Goal: Information Seeking & Learning: Learn about a topic

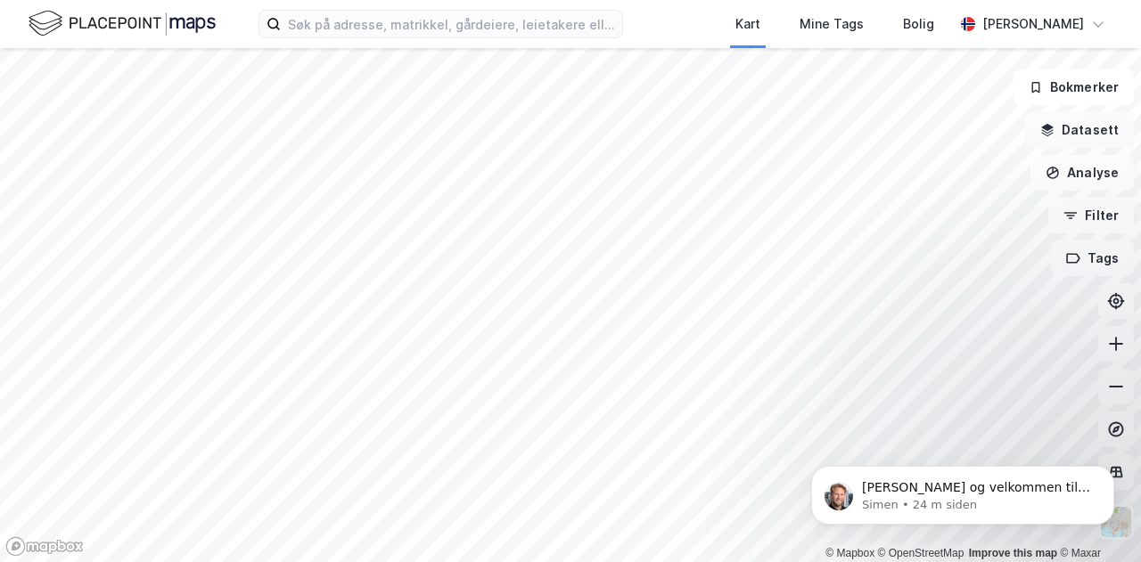
click at [1096, 138] on button "Datasett" at bounding box center [1079, 130] width 109 height 36
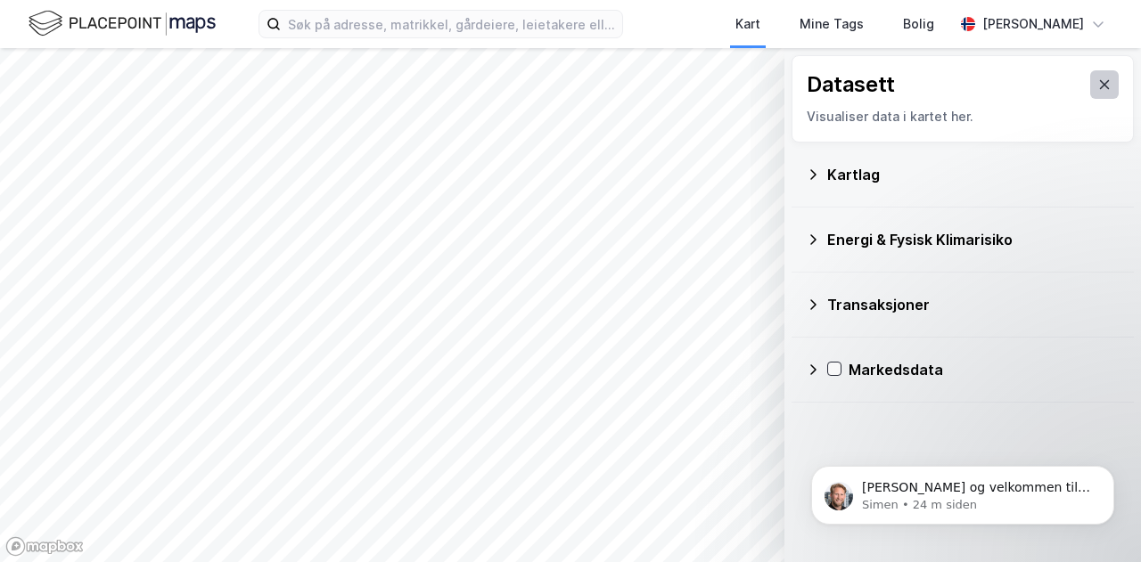
click at [1100, 86] on icon at bounding box center [1105, 84] width 10 height 9
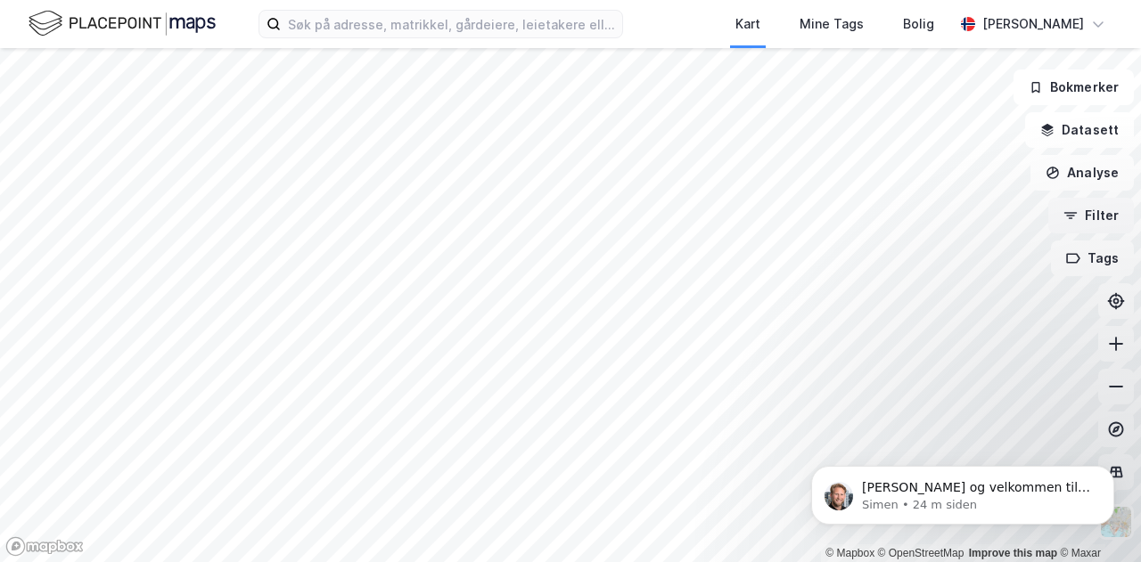
click at [1096, 226] on button "Filter" at bounding box center [1091, 216] width 86 height 36
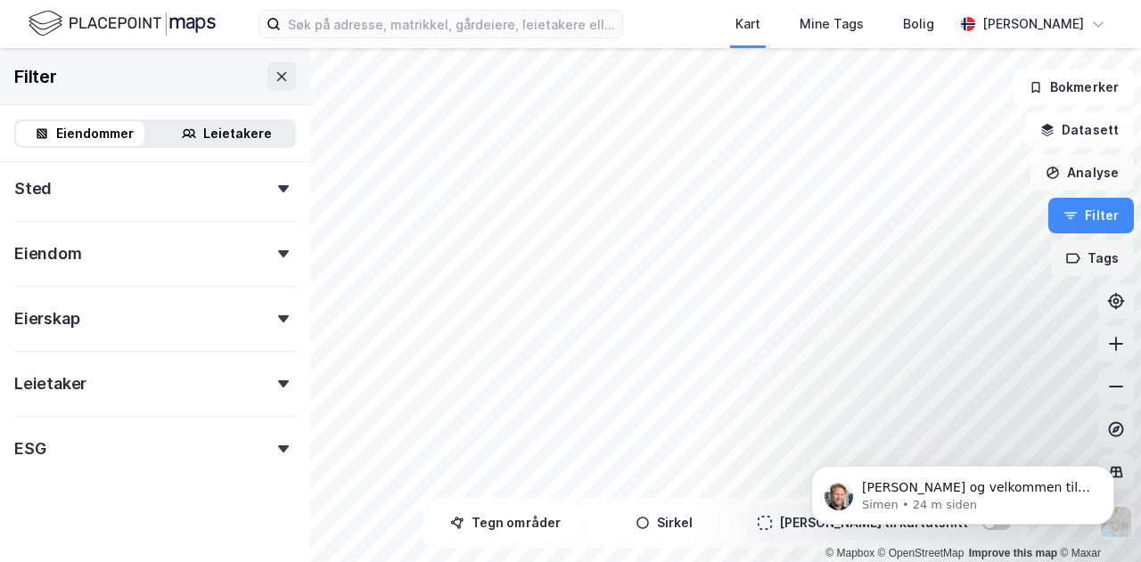
scroll to position [337, 0]
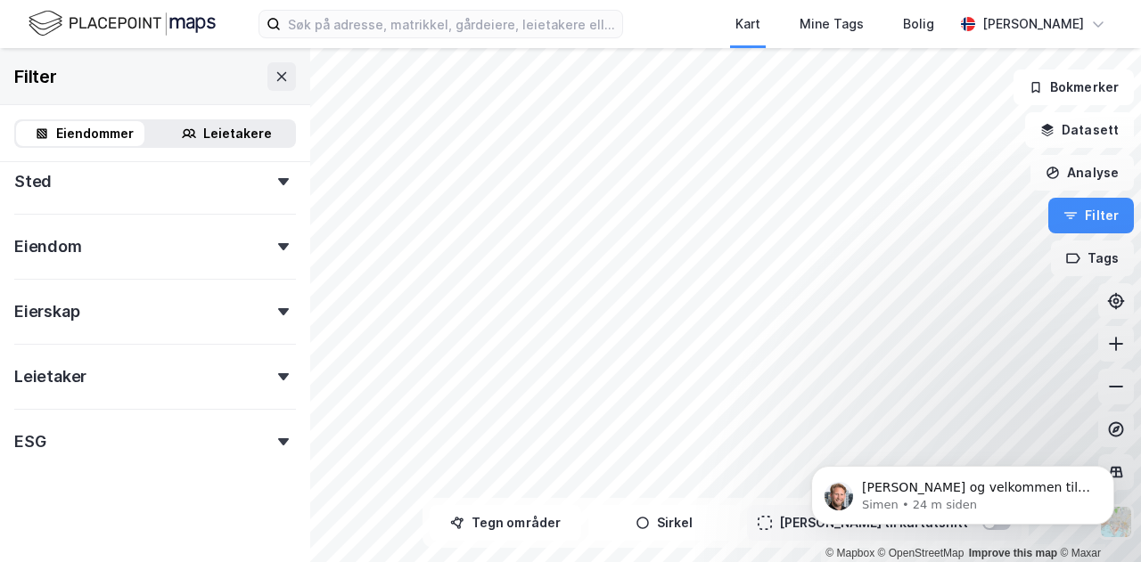
click at [198, 248] on div "Eiendom" at bounding box center [155, 239] width 282 height 51
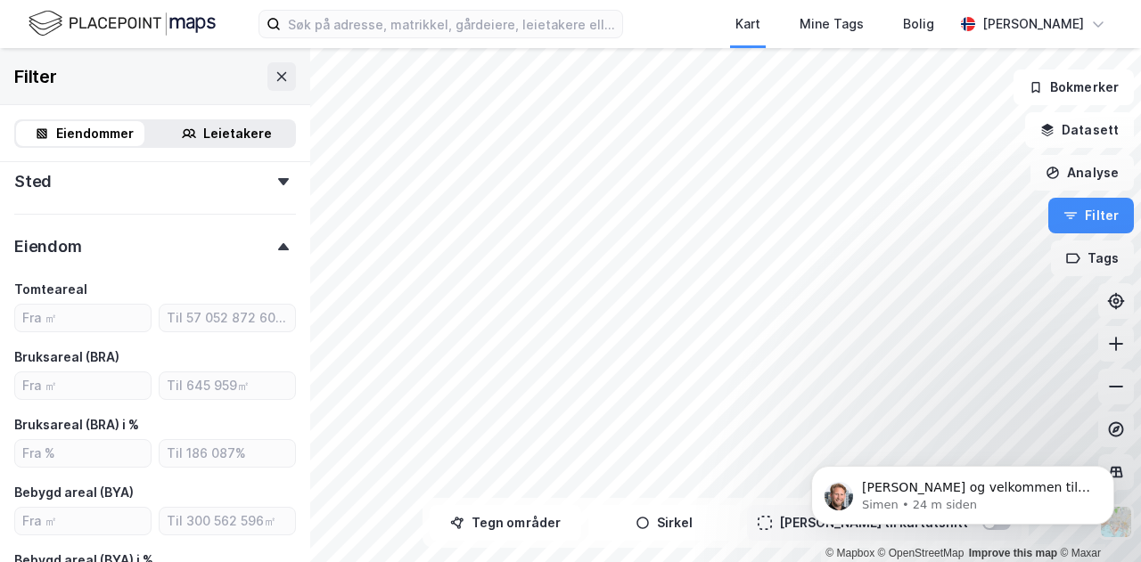
click at [215, 193] on div "Sted" at bounding box center [155, 174] width 282 height 51
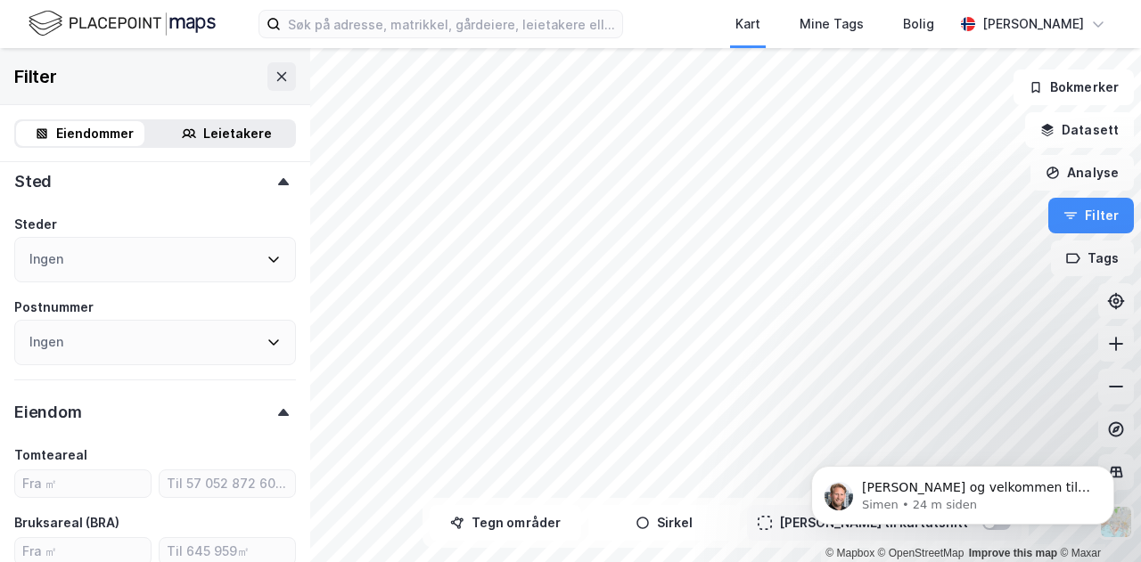
click at [73, 252] on div "Ingen" at bounding box center [155, 259] width 282 height 45
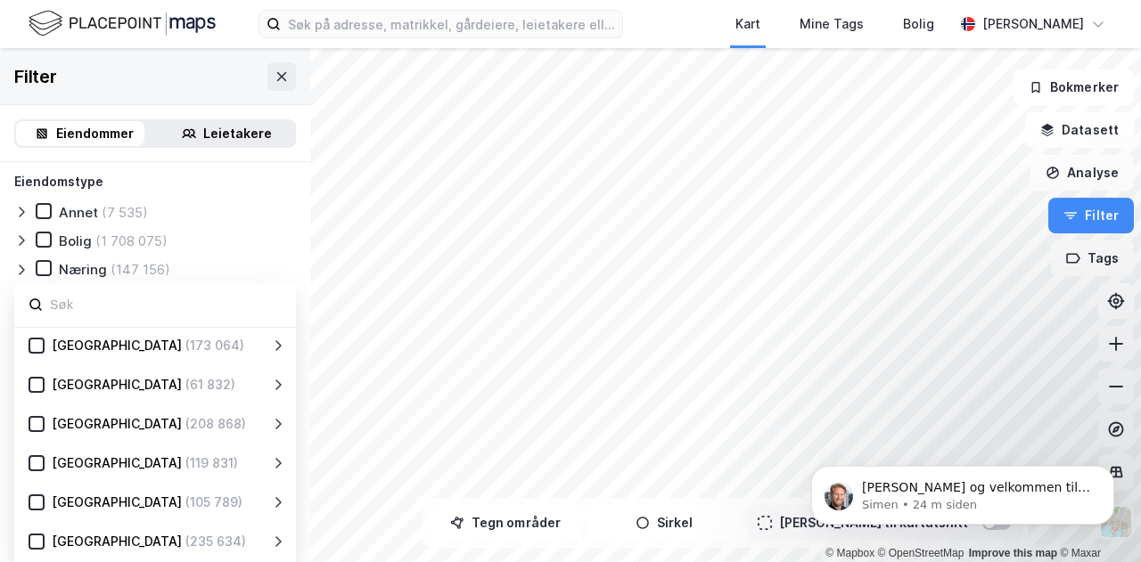
scroll to position [243, 0]
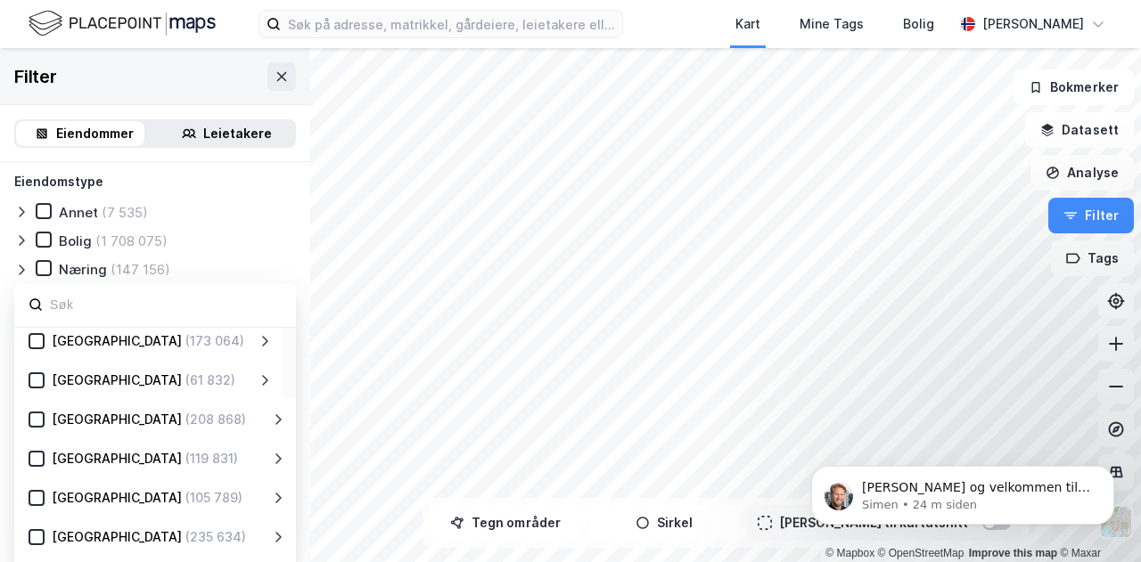
click at [31, 389] on div "[GEOGRAPHIC_DATA] (61 832)" at bounding box center [150, 380] width 243 height 21
click at [33, 374] on icon at bounding box center [36, 380] width 12 height 12
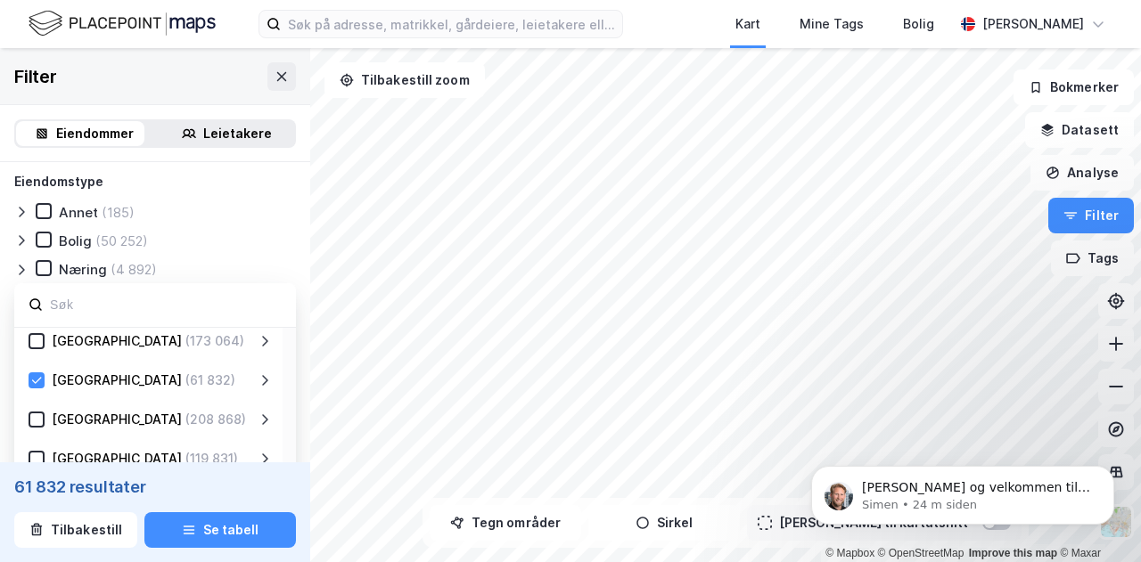
type input "Inkluder (61 832)"
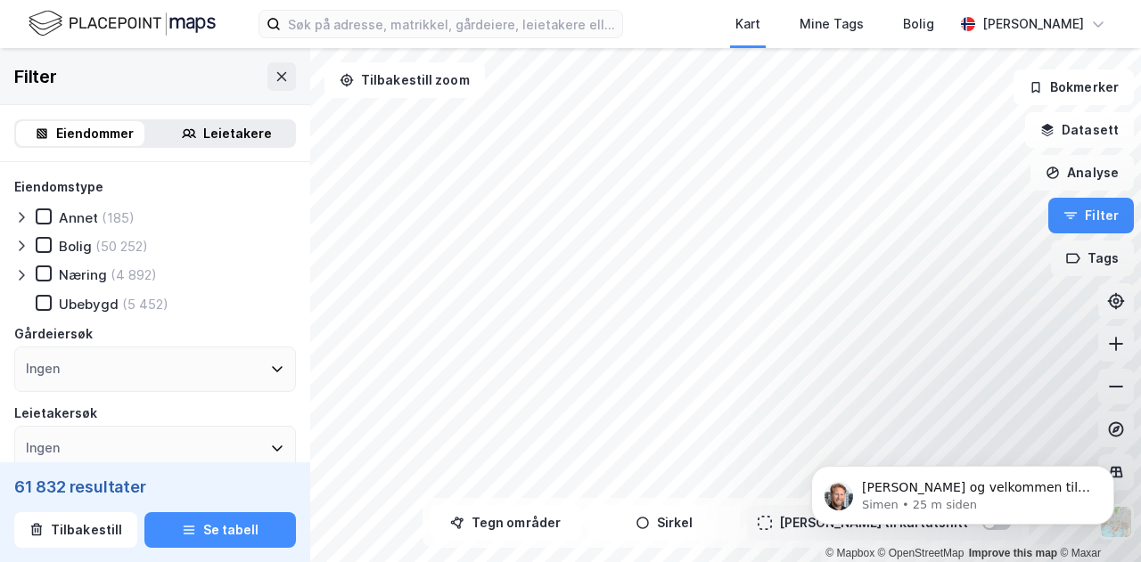
click at [228, 138] on div "Leietakere" at bounding box center [237, 133] width 69 height 21
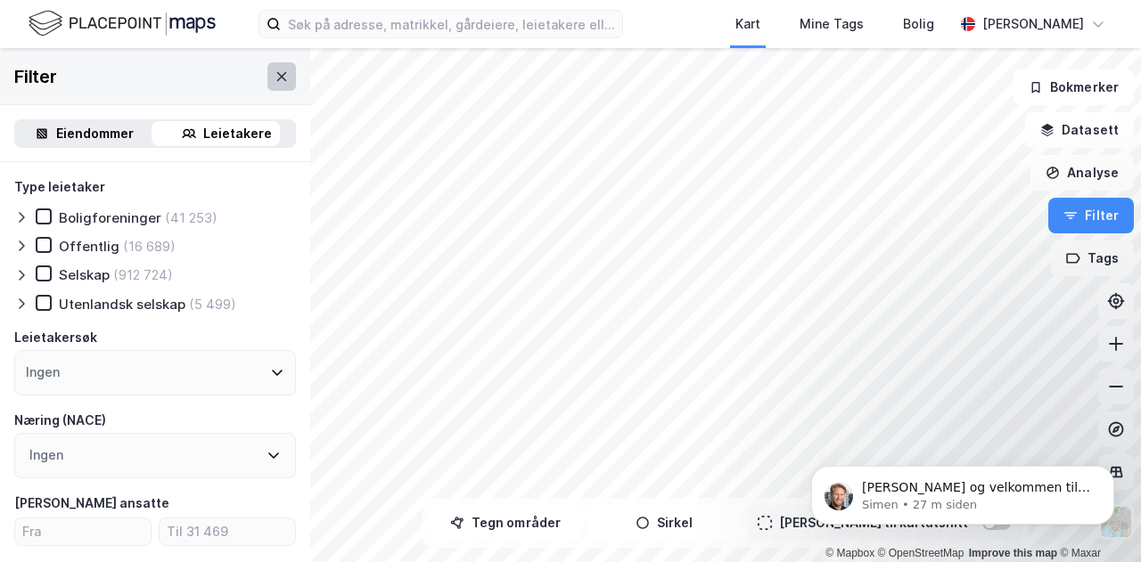
click at [267, 69] on button at bounding box center [281, 76] width 29 height 29
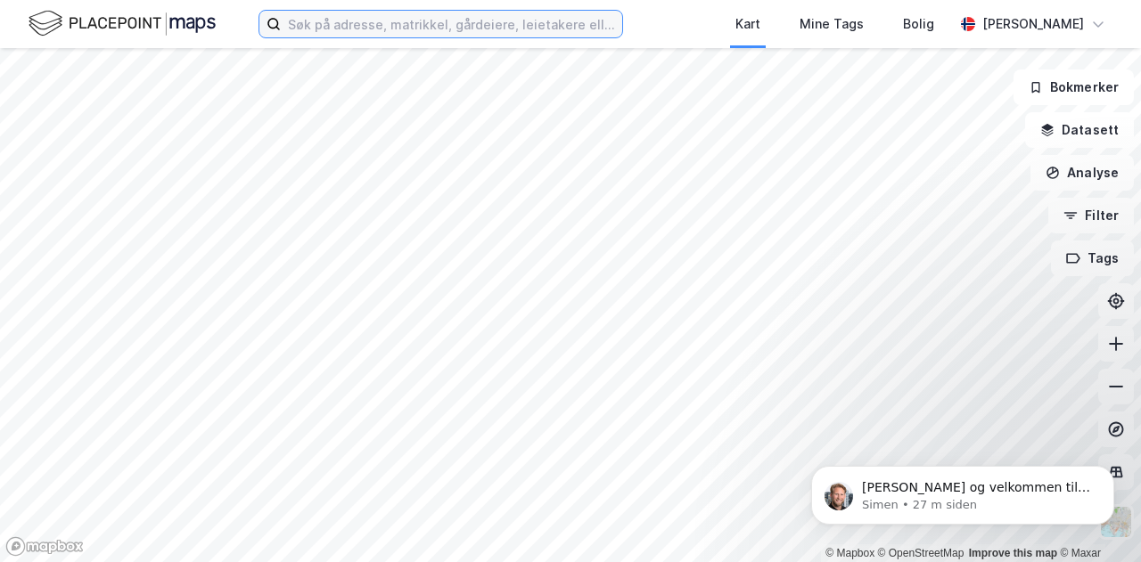
click at [445, 26] on input at bounding box center [451, 24] width 341 height 27
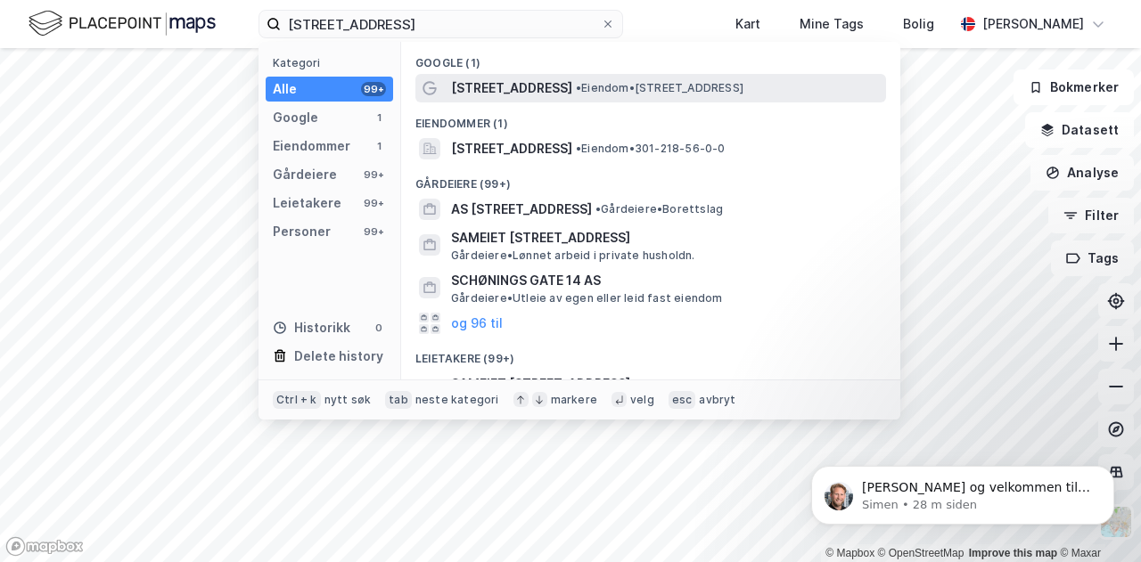
click at [616, 90] on span "• Eiendom • [STREET_ADDRESS]" at bounding box center [660, 88] width 168 height 14
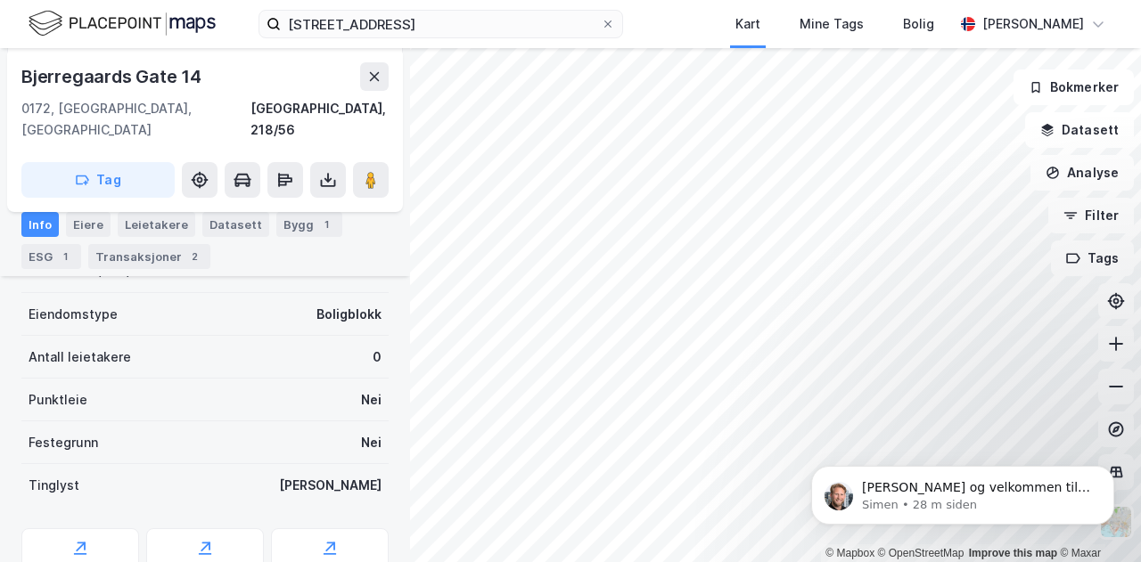
scroll to position [256, 0]
click at [140, 220] on div "Leietakere" at bounding box center [157, 224] width 78 height 25
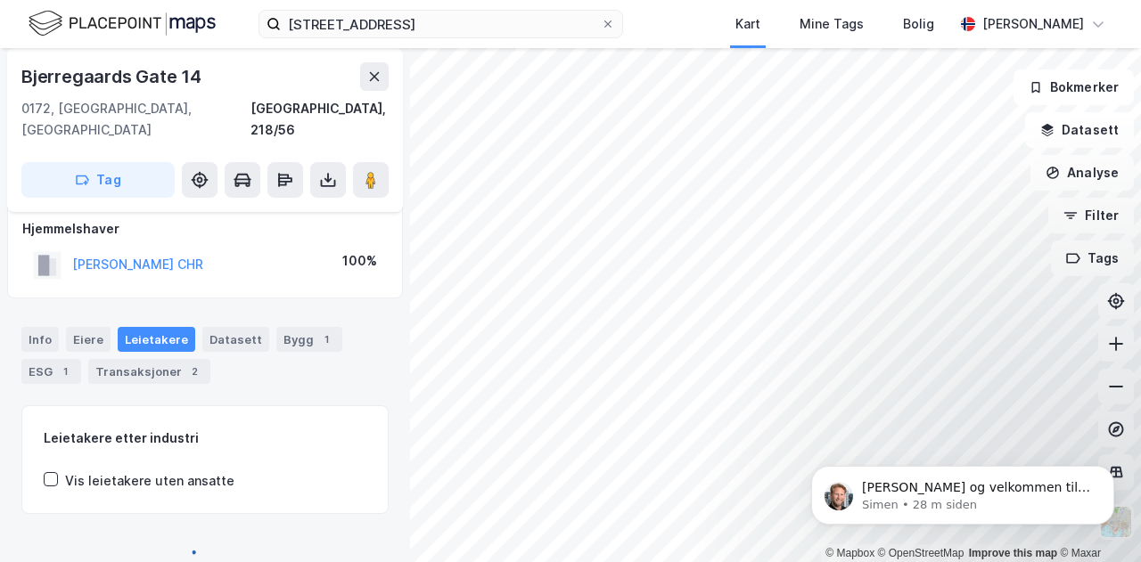
scroll to position [138, 0]
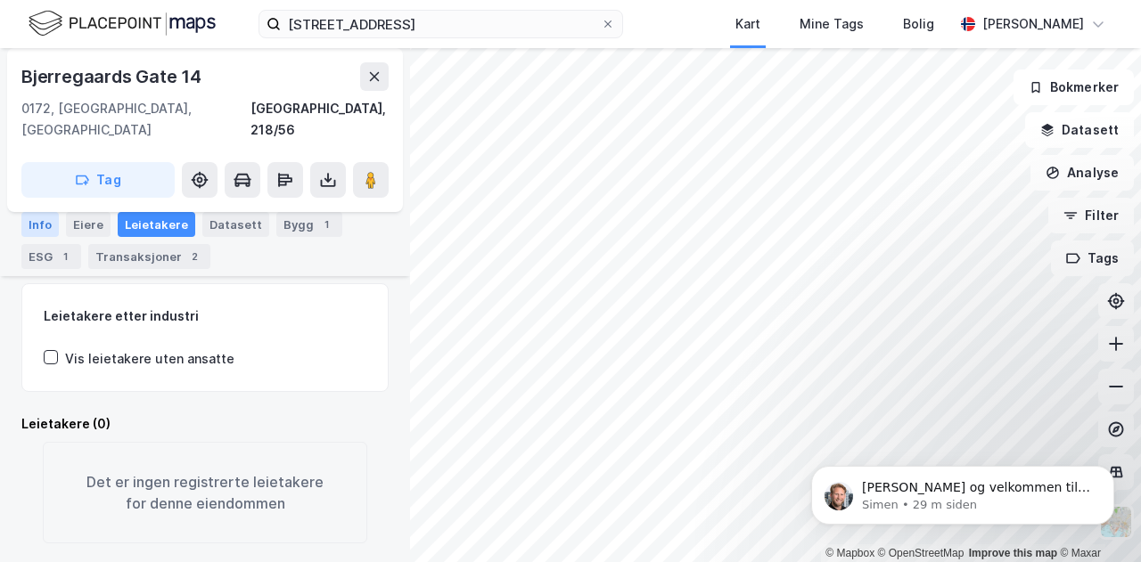
click at [30, 231] on div "Info" at bounding box center [39, 224] width 37 height 25
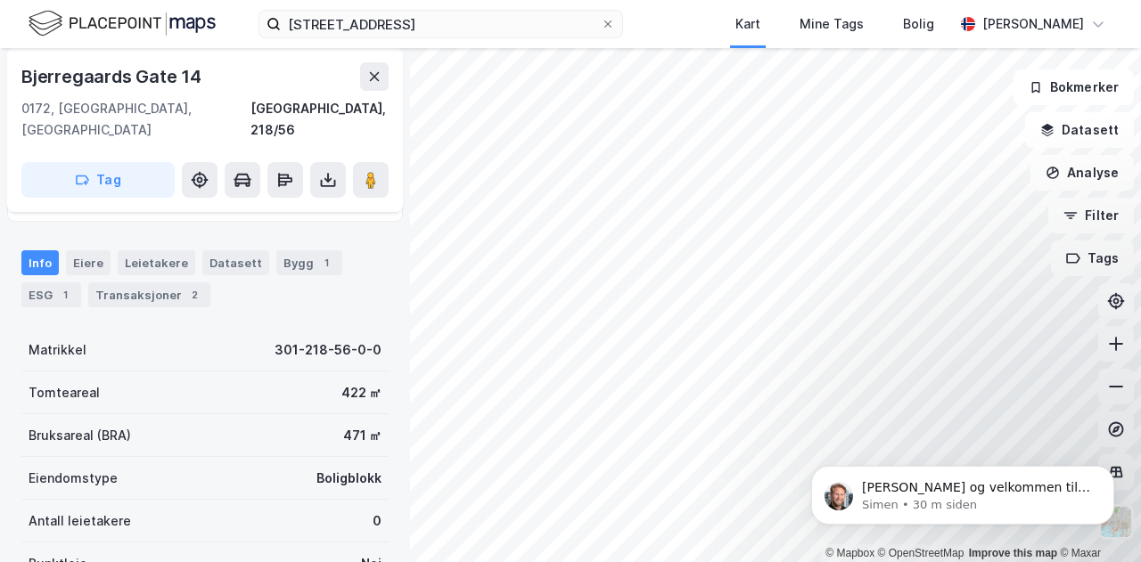
scroll to position [91, 0]
click at [146, 252] on div "Leietakere" at bounding box center [157, 264] width 78 height 25
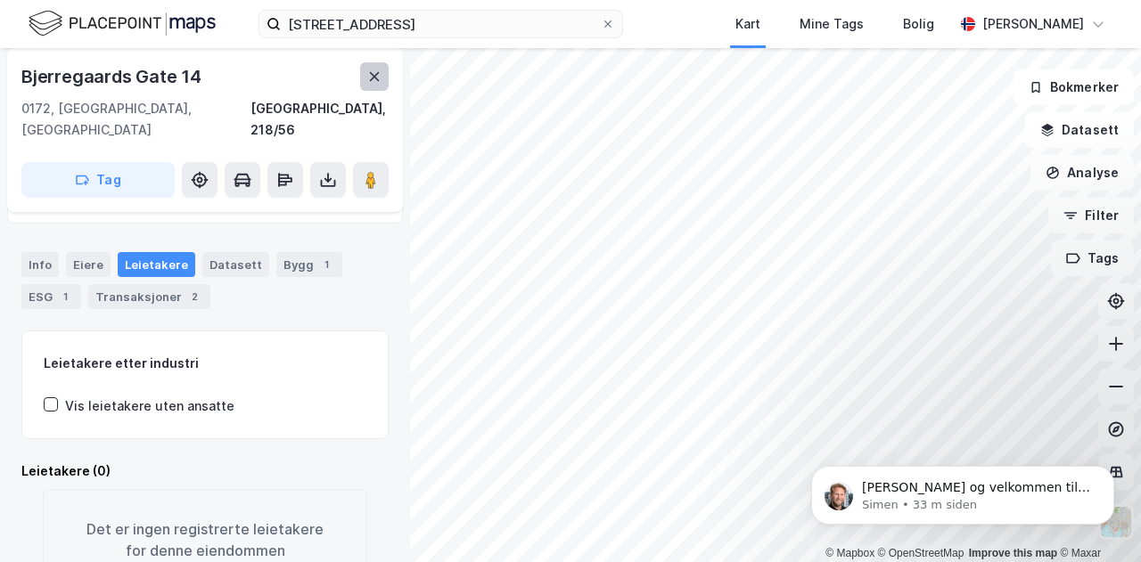
click at [378, 81] on icon at bounding box center [375, 76] width 10 height 9
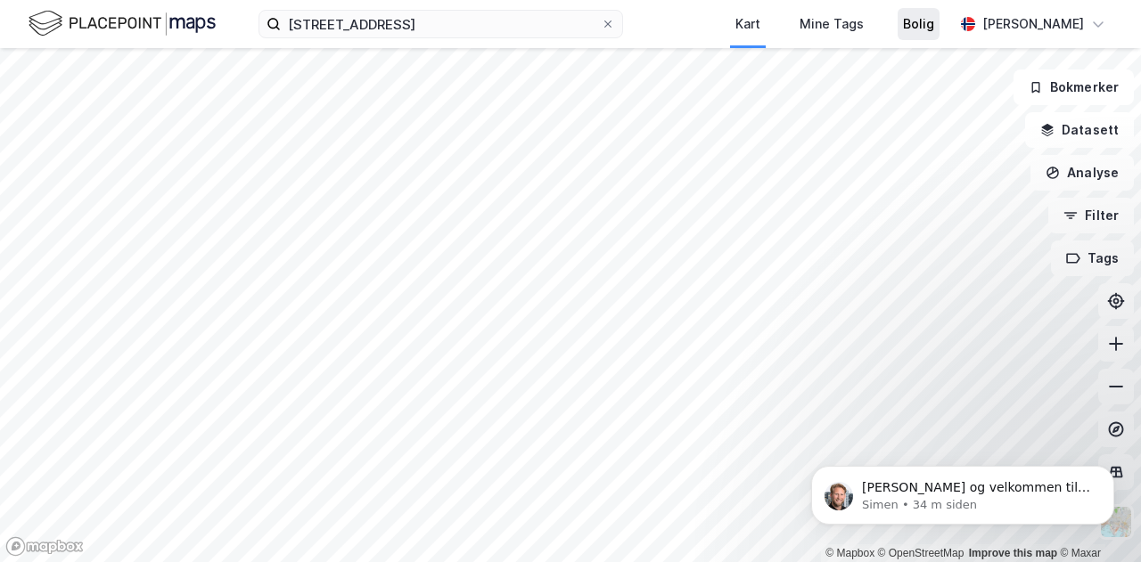
click at [928, 26] on div "Bolig" at bounding box center [918, 23] width 31 height 21
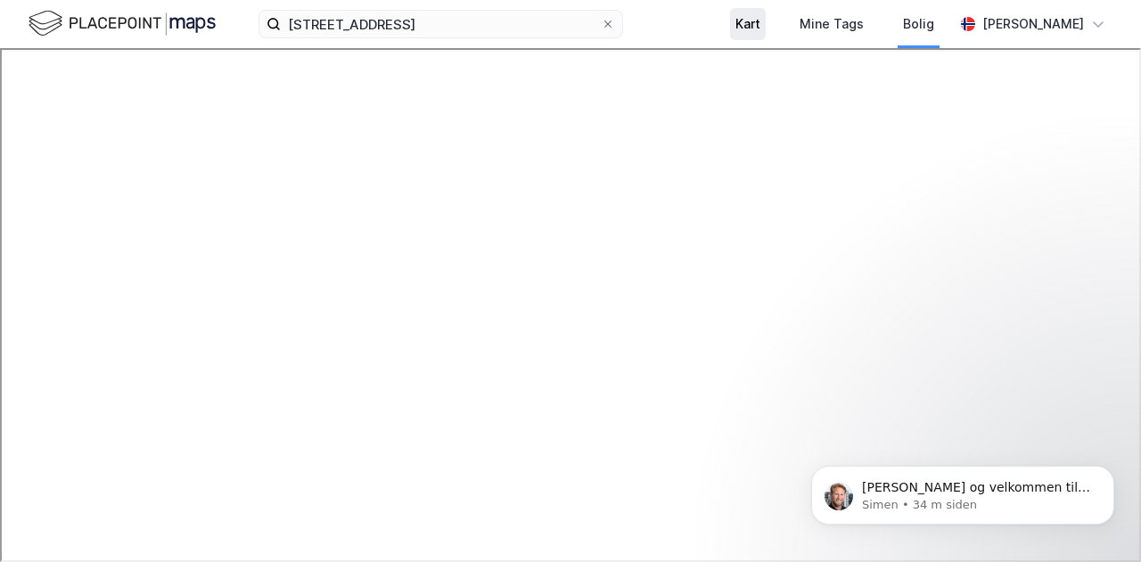
click at [760, 23] on div "Kart" at bounding box center [747, 23] width 25 height 21
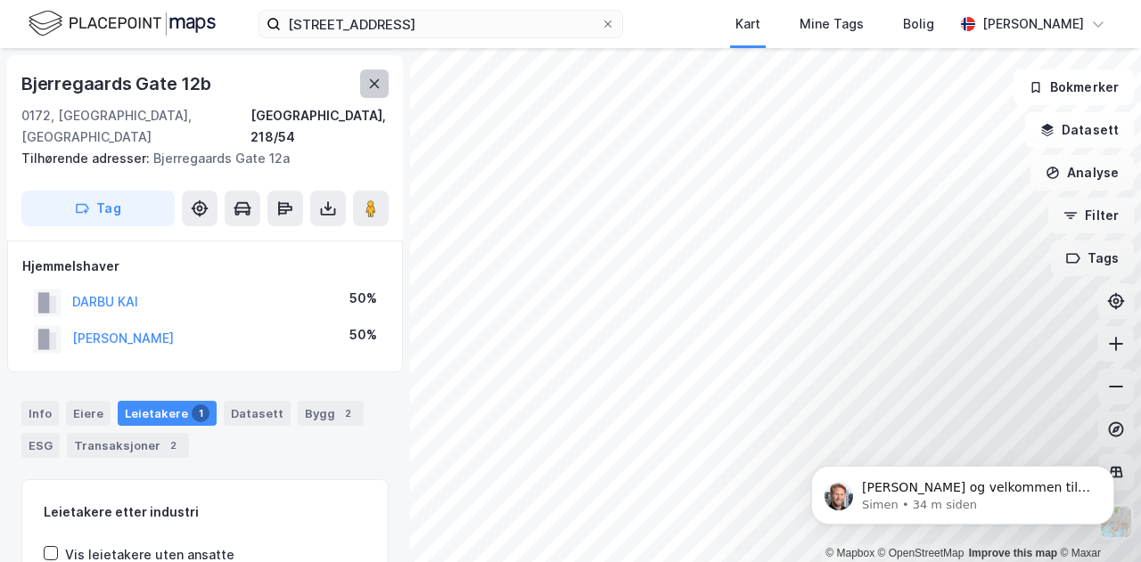
click at [365, 76] on button at bounding box center [374, 84] width 29 height 29
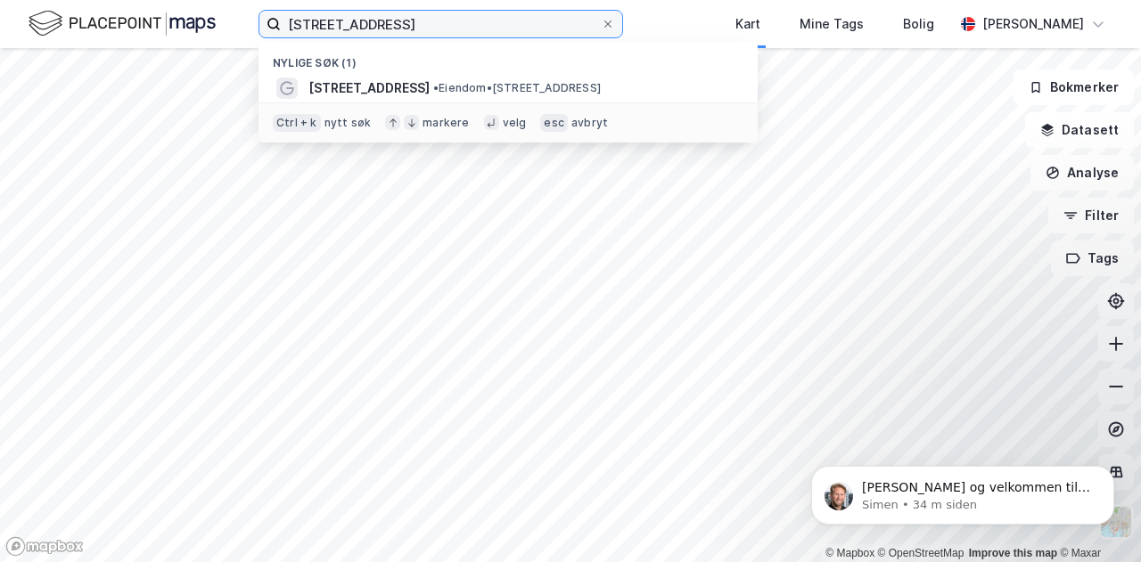
click at [433, 22] on input "[STREET_ADDRESS]" at bounding box center [441, 24] width 320 height 27
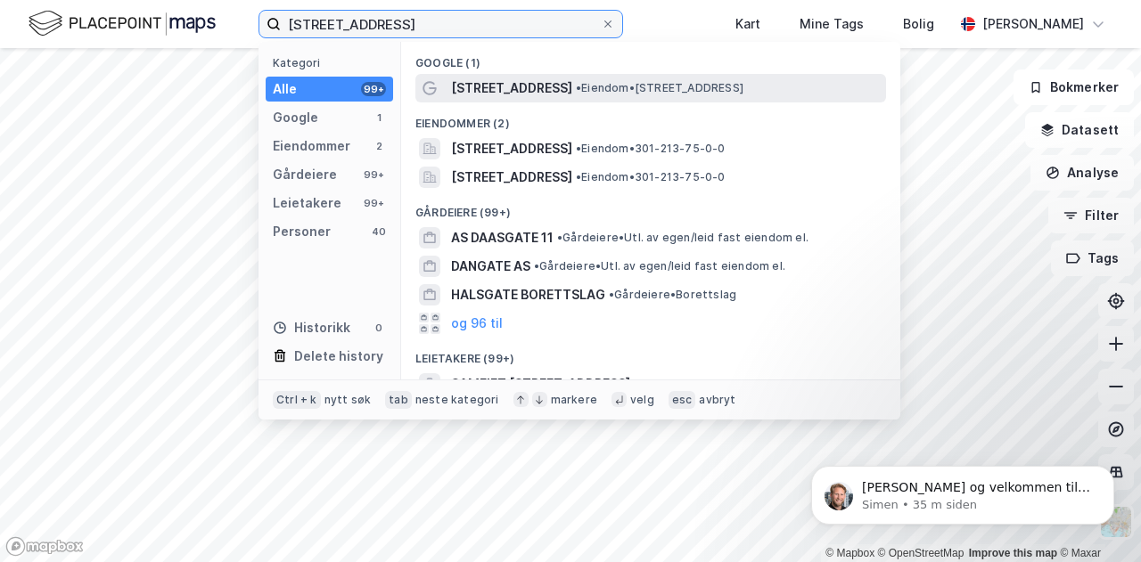
type input "[STREET_ADDRESS]"
click at [499, 90] on span "[STREET_ADDRESS]" at bounding box center [511, 88] width 121 height 21
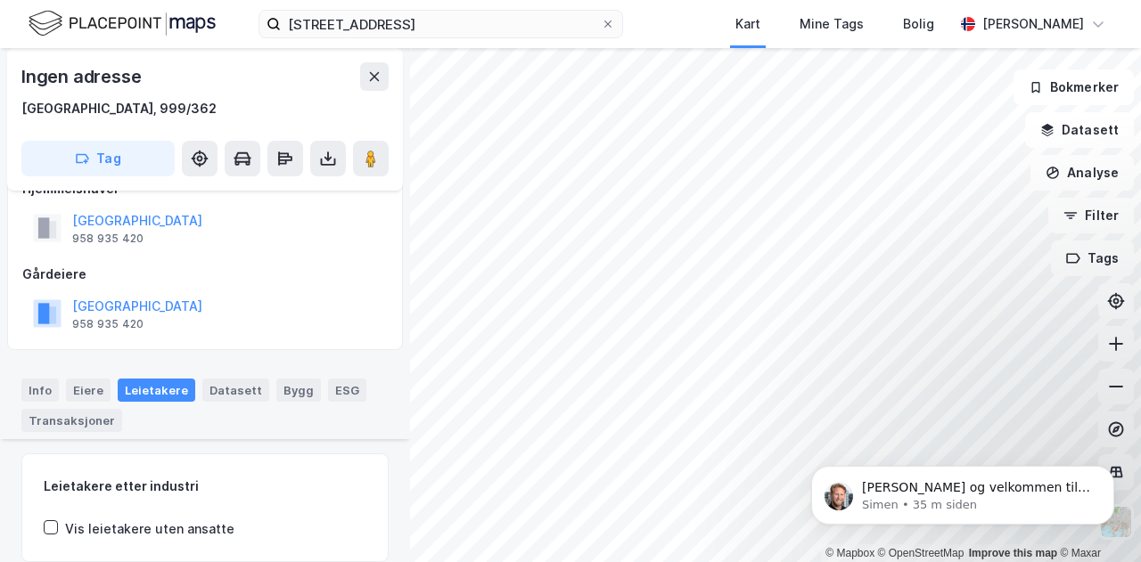
scroll to position [226, 0]
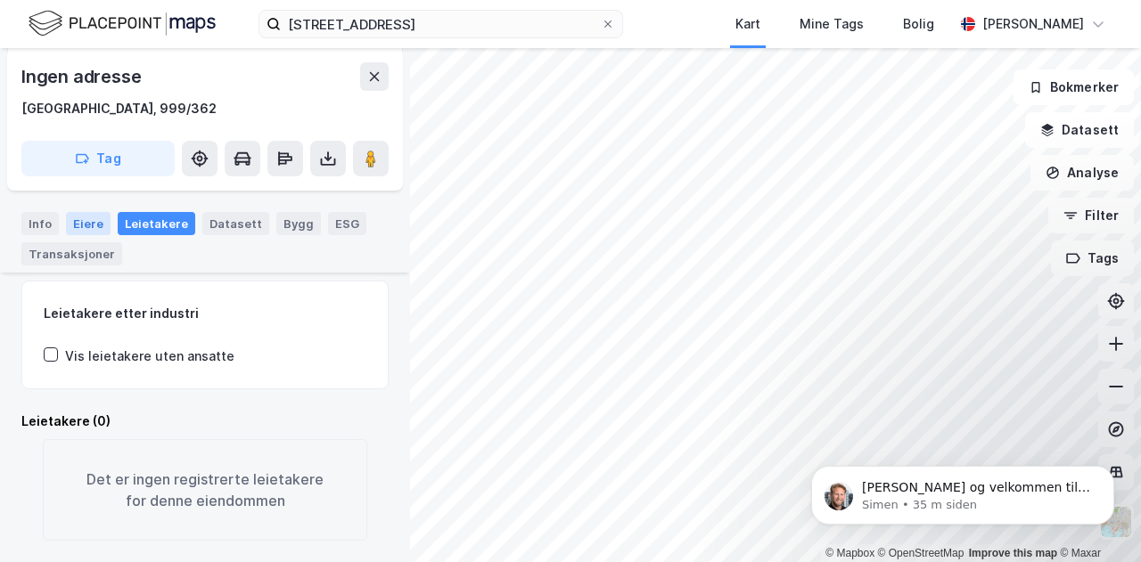
click at [87, 223] on div "Eiere" at bounding box center [88, 223] width 45 height 23
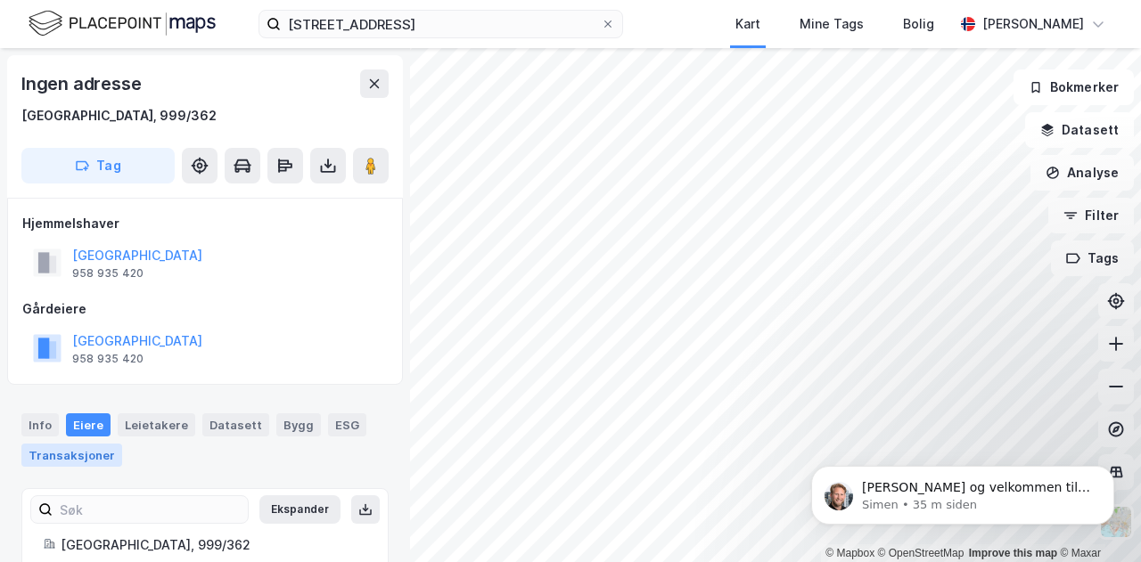
click at [100, 450] on div "Transaksjoner" at bounding box center [71, 455] width 101 height 23
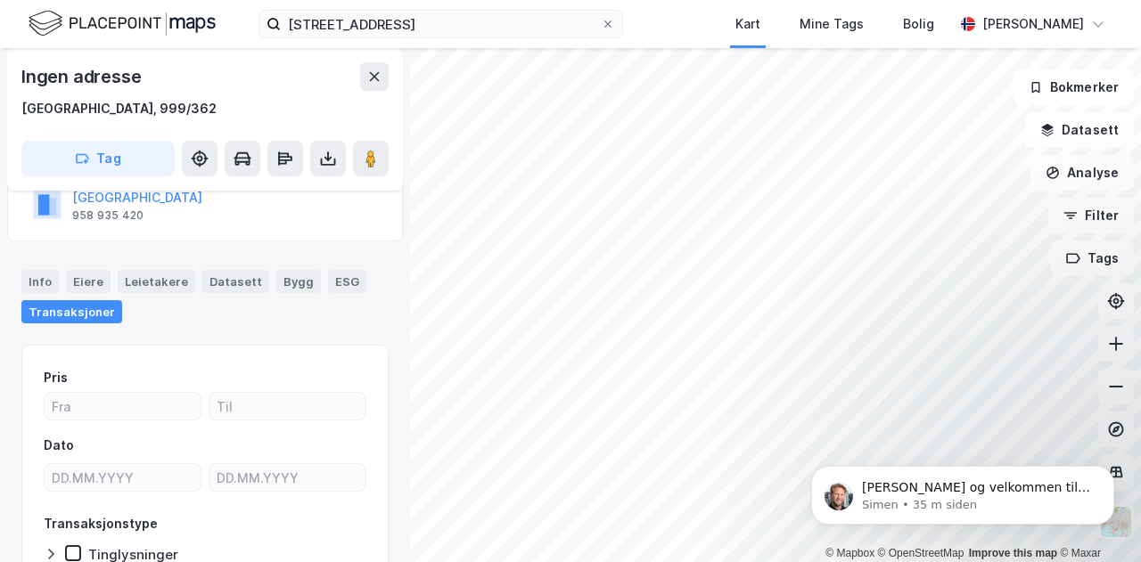
scroll to position [141, 0]
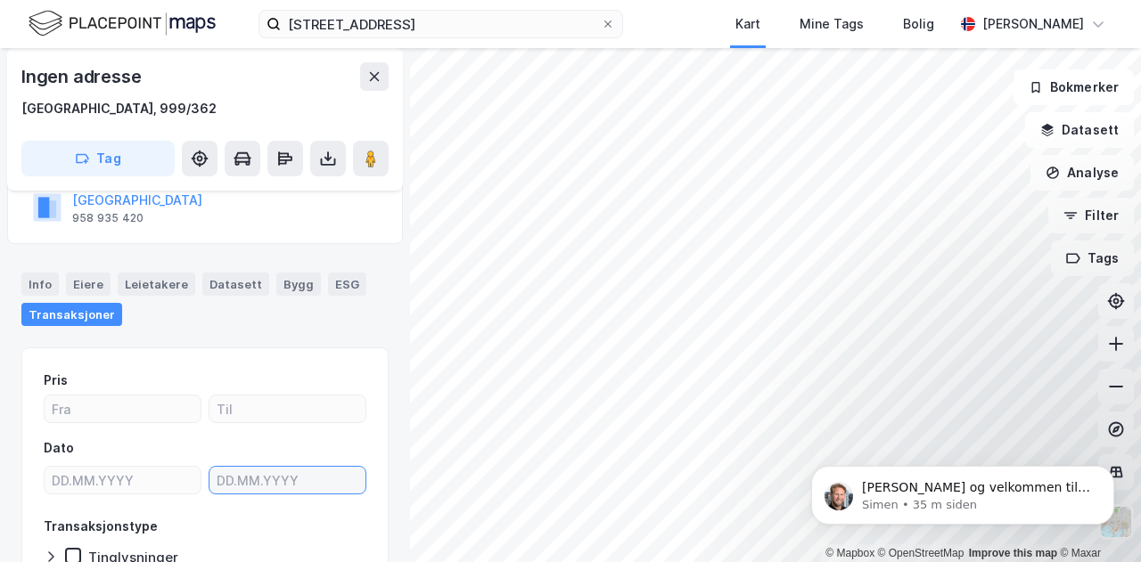
type input "DD.MM.YYYY"
drag, startPoint x: 280, startPoint y: 378, endPoint x: 319, endPoint y: 494, distance: 122.3
click at [319, 494] on div "Dato DD.MM.YYYY" at bounding box center [205, 470] width 323 height 64
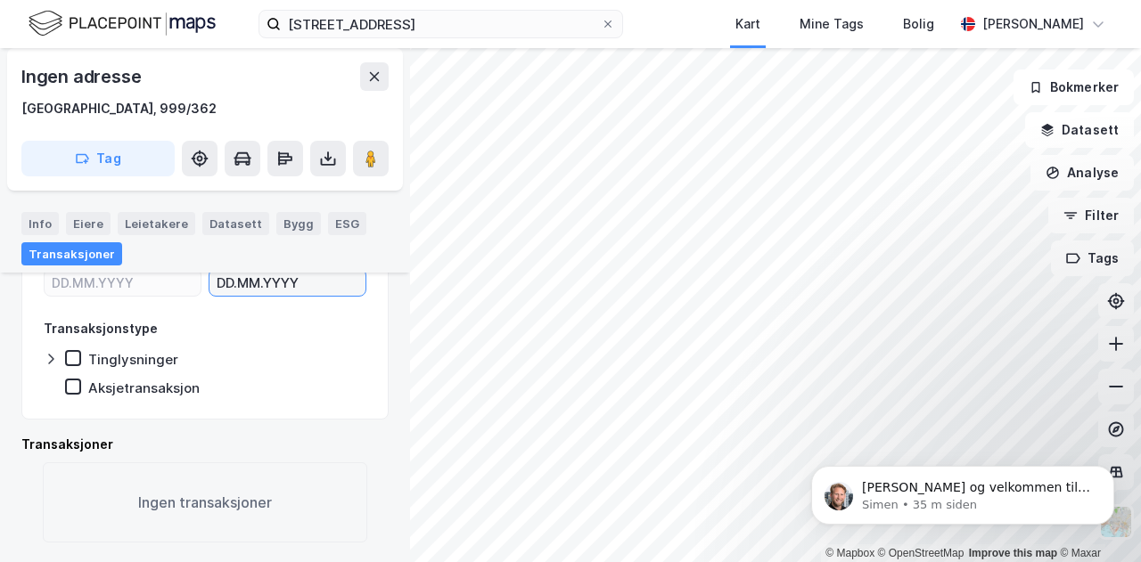
scroll to position [0, 0]
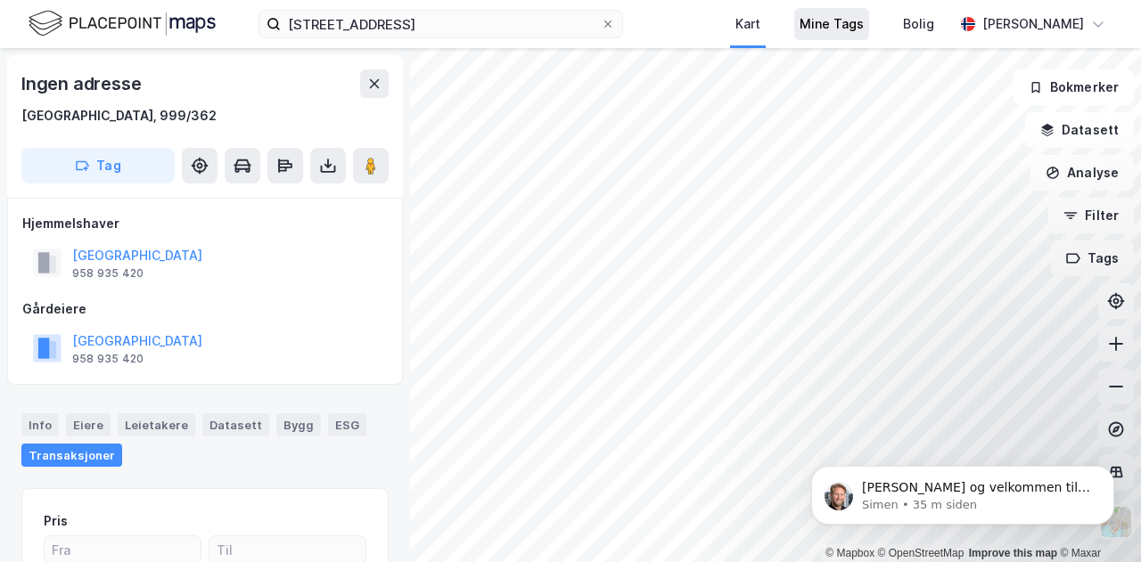
click at [849, 22] on div "Mine Tags" at bounding box center [831, 23] width 64 height 21
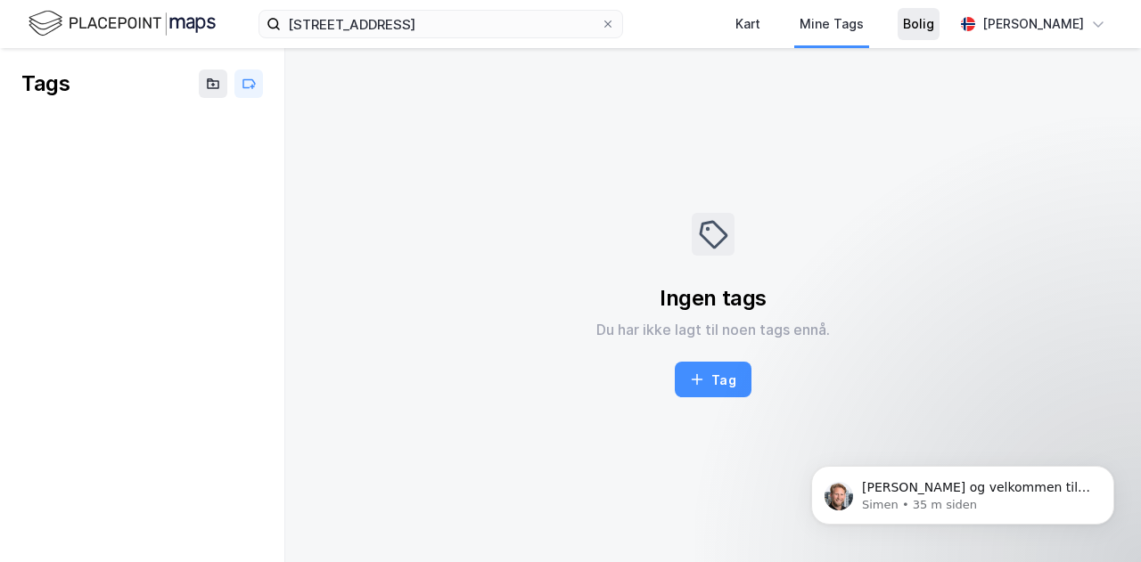
click at [923, 29] on div "Bolig" at bounding box center [918, 23] width 31 height 21
click at [611, 24] on icon at bounding box center [607, 23] width 7 height 7
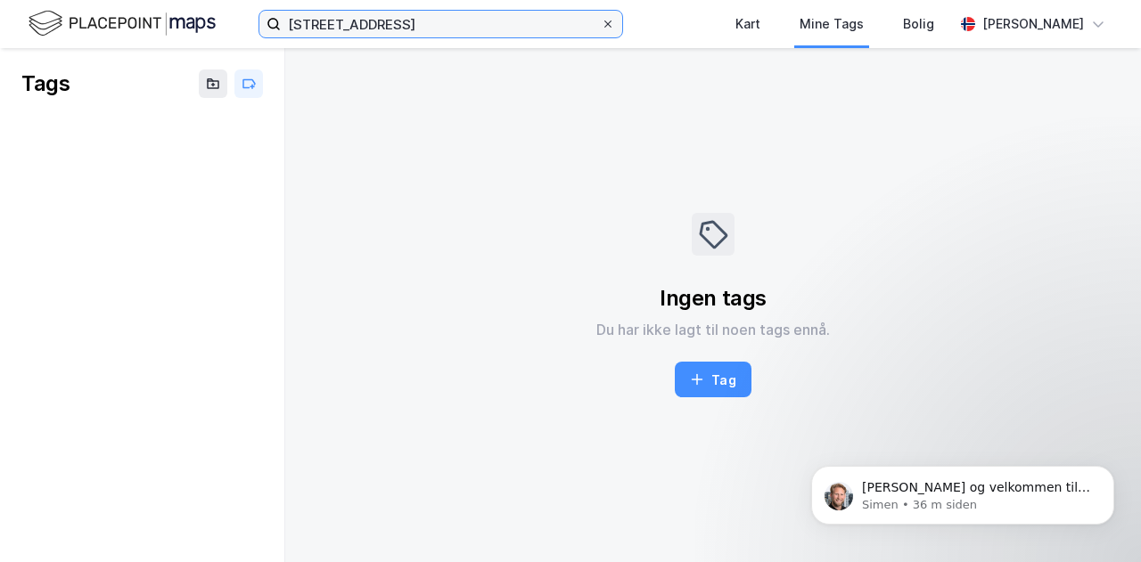
click at [601, 24] on input "[STREET_ADDRESS]" at bounding box center [441, 24] width 320 height 27
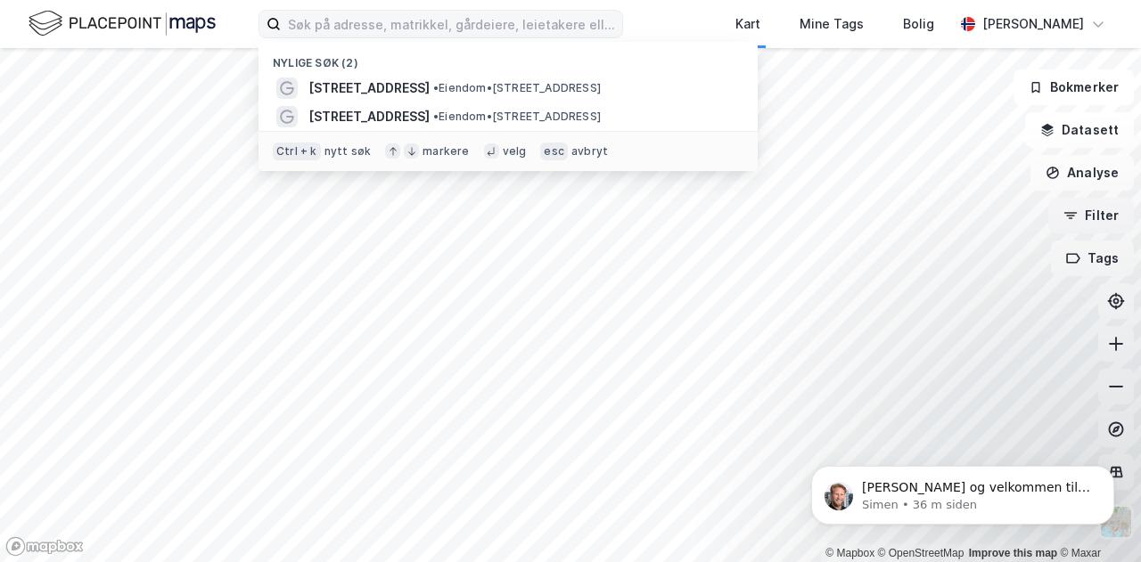
click at [1097, 217] on button "Filter" at bounding box center [1091, 216] width 86 height 36
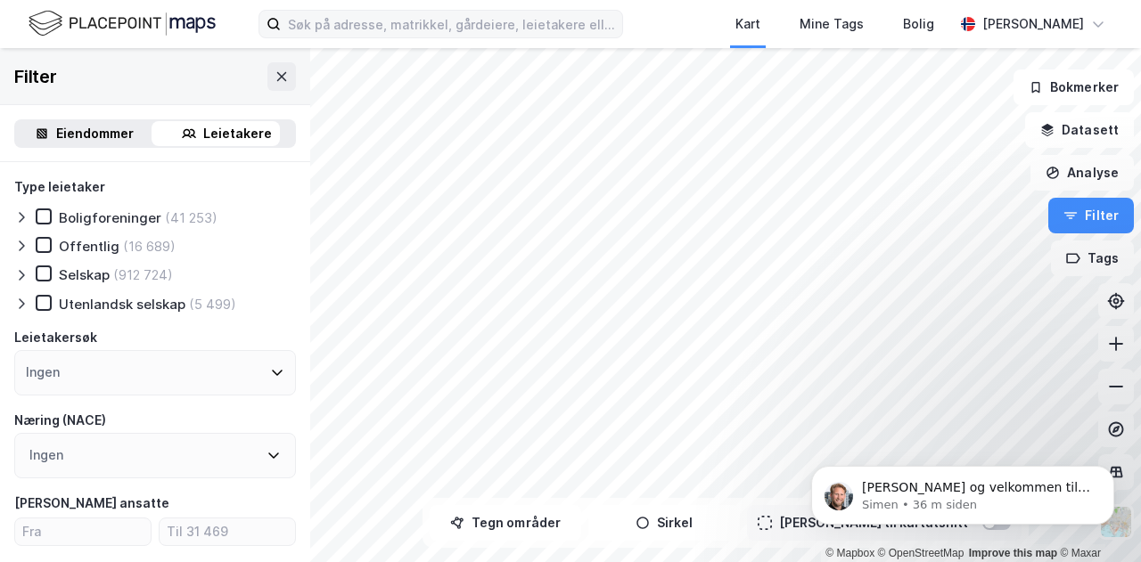
click at [101, 126] on div "Eiendommer" at bounding box center [95, 133] width 78 height 21
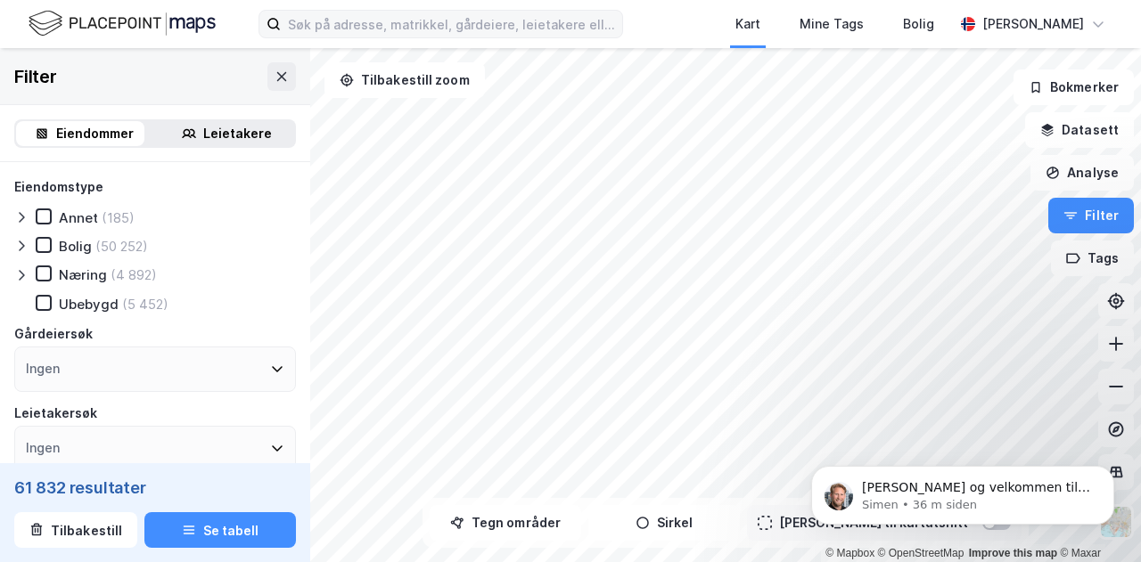
click at [29, 247] on div at bounding box center [24, 246] width 21 height 18
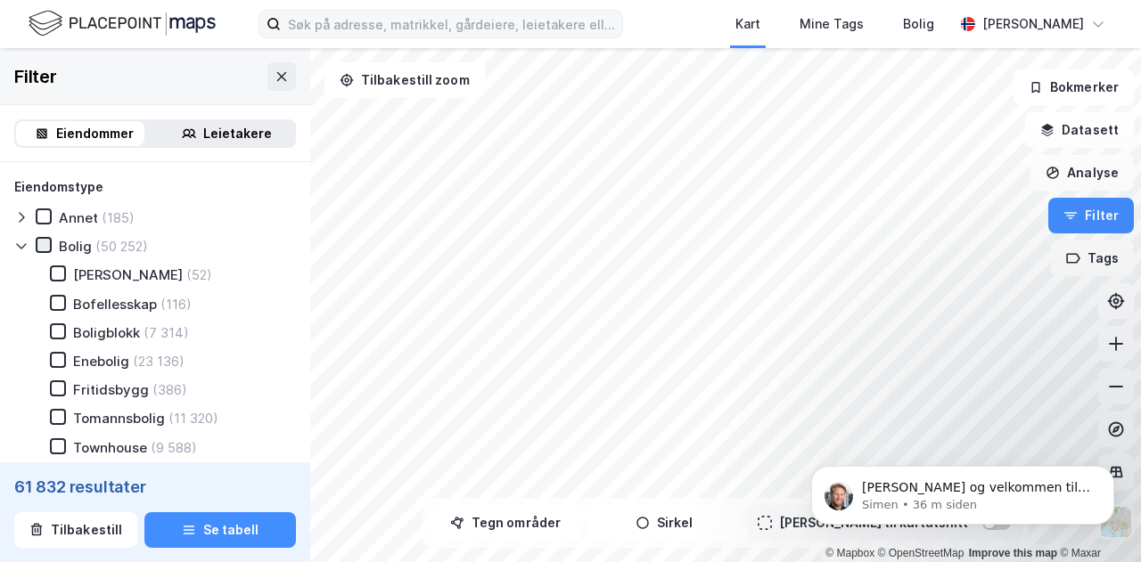
click at [49, 249] on icon at bounding box center [43, 245] width 12 height 12
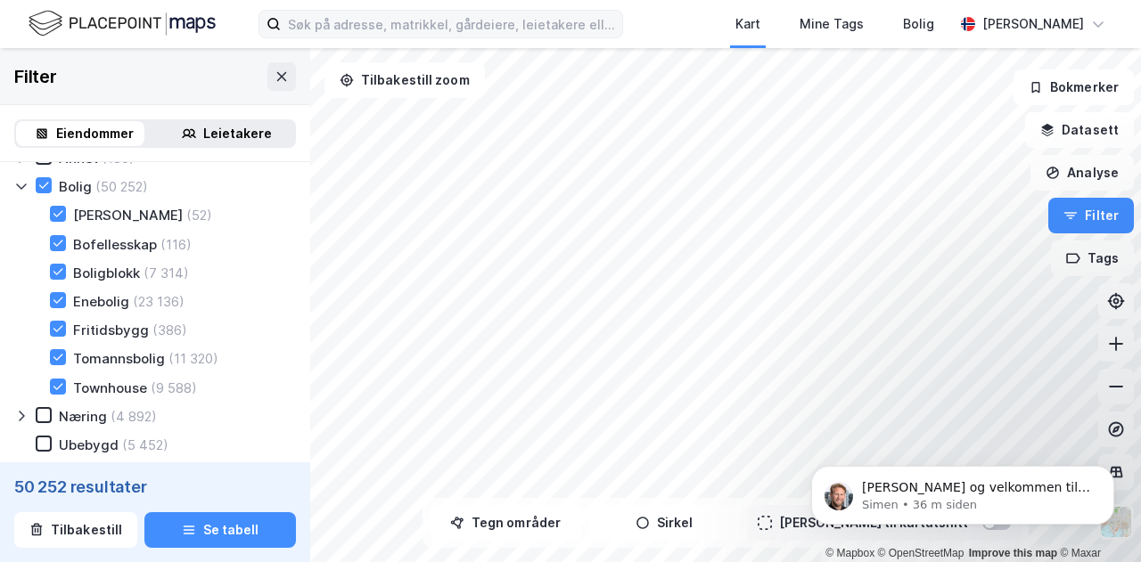
scroll to position [58, 0]
click at [60, 304] on icon at bounding box center [58, 302] width 12 height 12
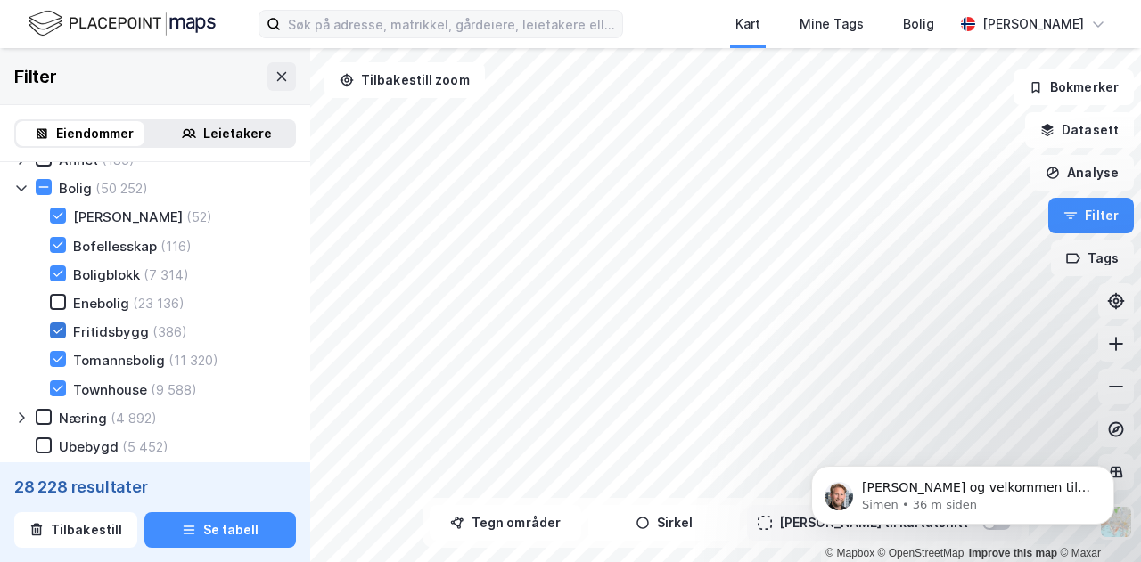
click at [57, 331] on icon at bounding box center [58, 330] width 12 height 12
click at [64, 363] on div at bounding box center [58, 359] width 16 height 16
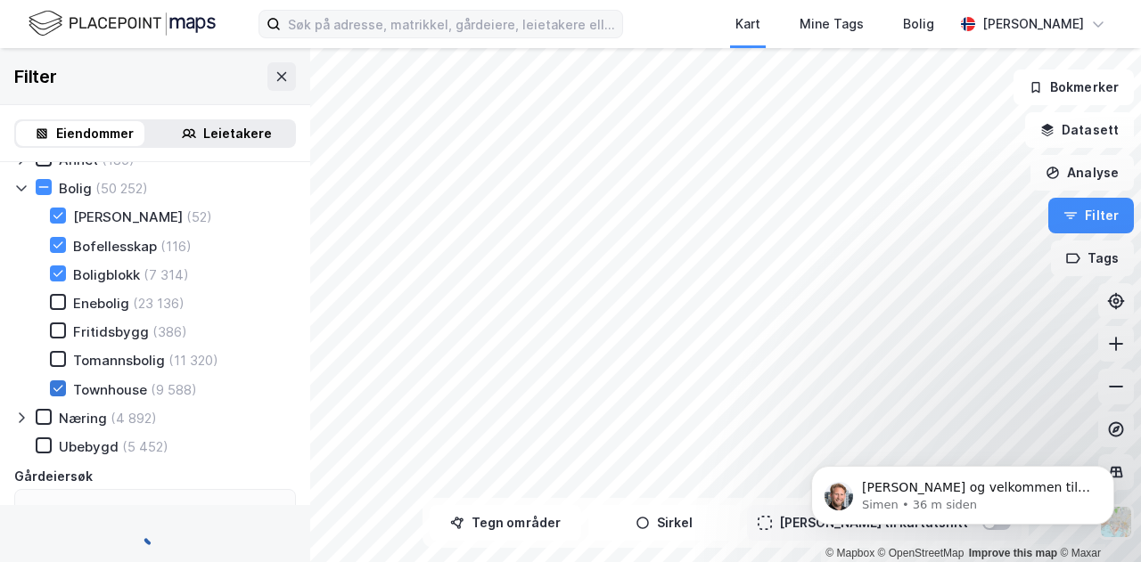
click at [59, 395] on icon at bounding box center [58, 388] width 12 height 12
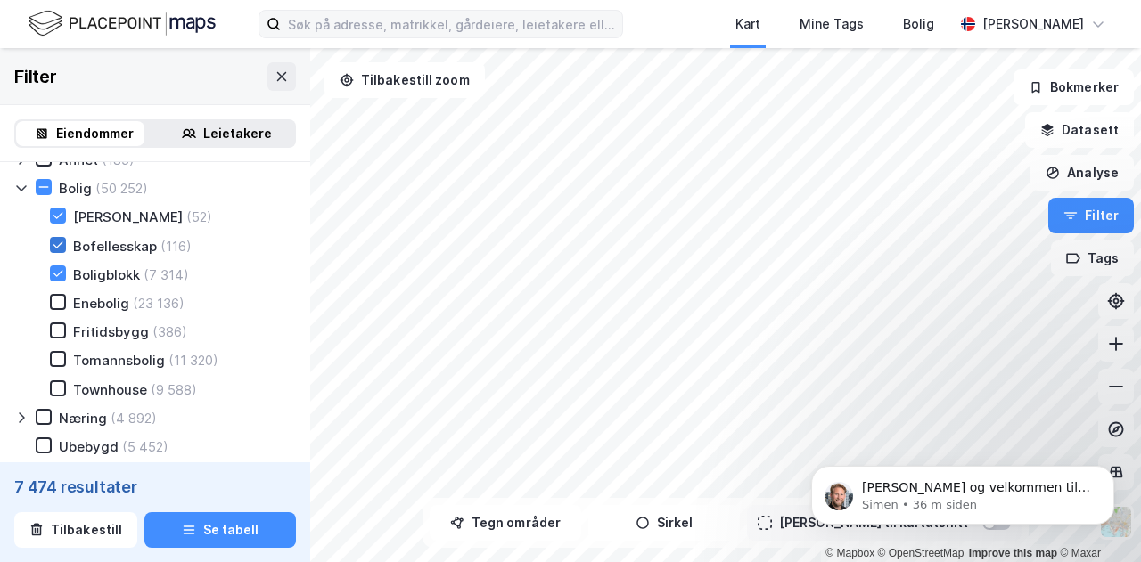
click at [59, 244] on icon at bounding box center [58, 245] width 12 height 12
click at [57, 216] on icon at bounding box center [58, 215] width 12 height 12
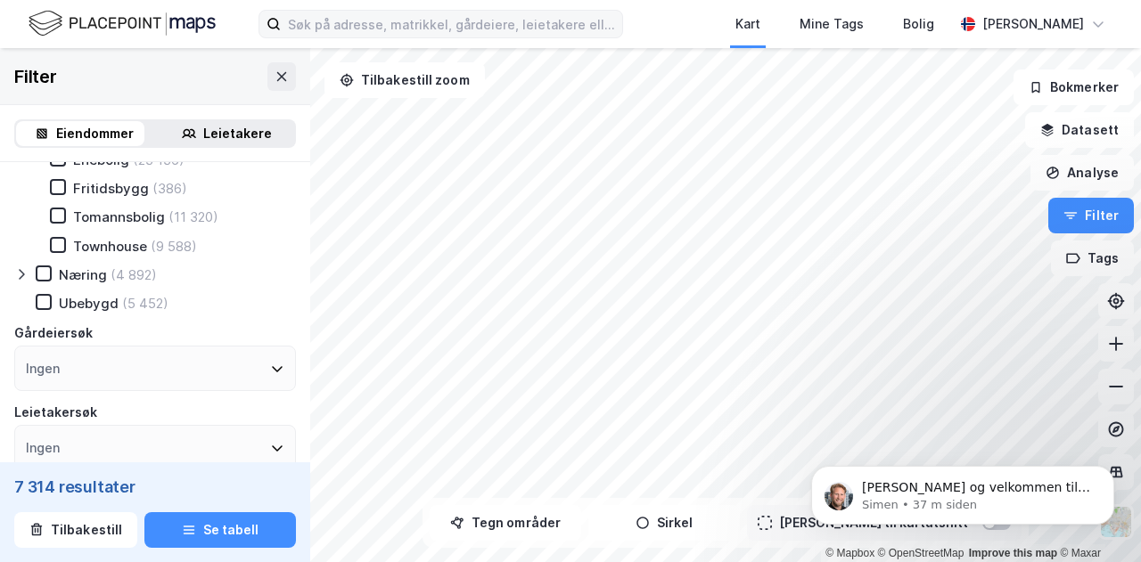
scroll to position [209, 0]
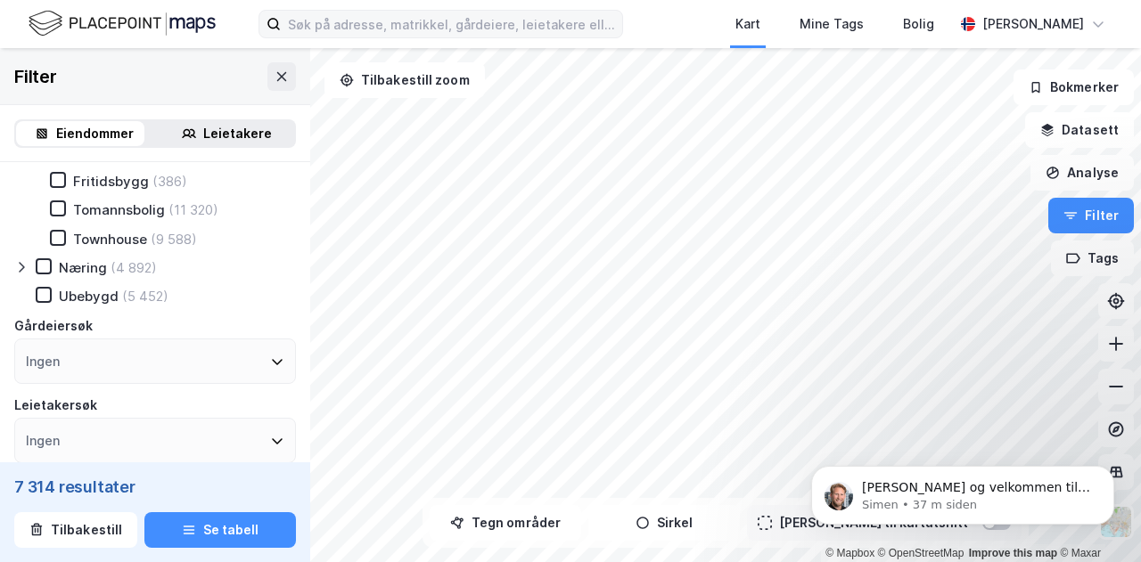
click at [53, 267] on div "Næring (4 892)" at bounding box center [96, 267] width 121 height 18
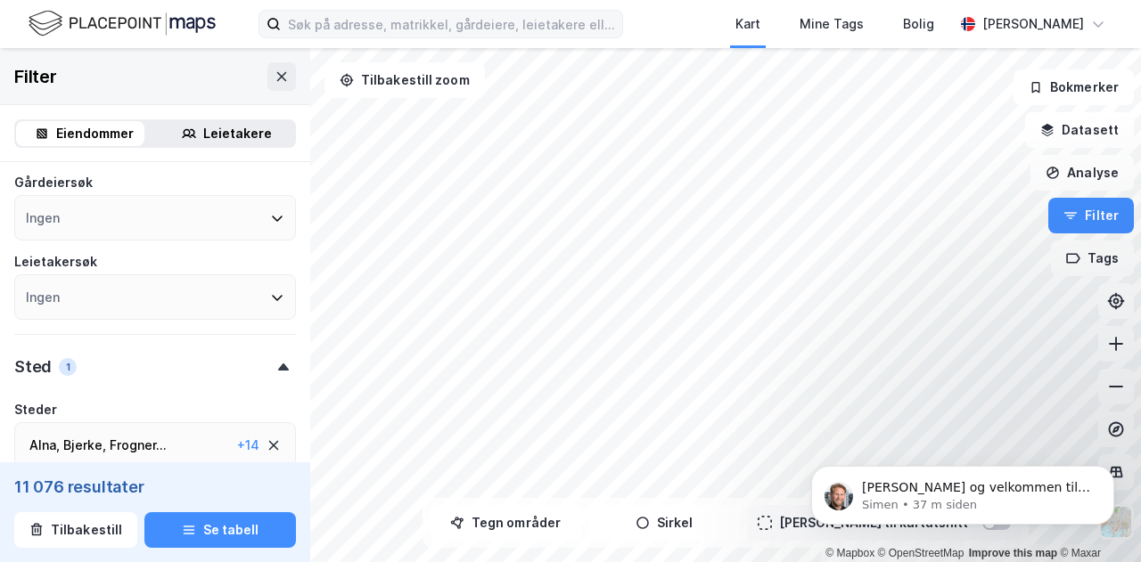
click at [146, 225] on div "Ingen" at bounding box center [155, 217] width 282 height 45
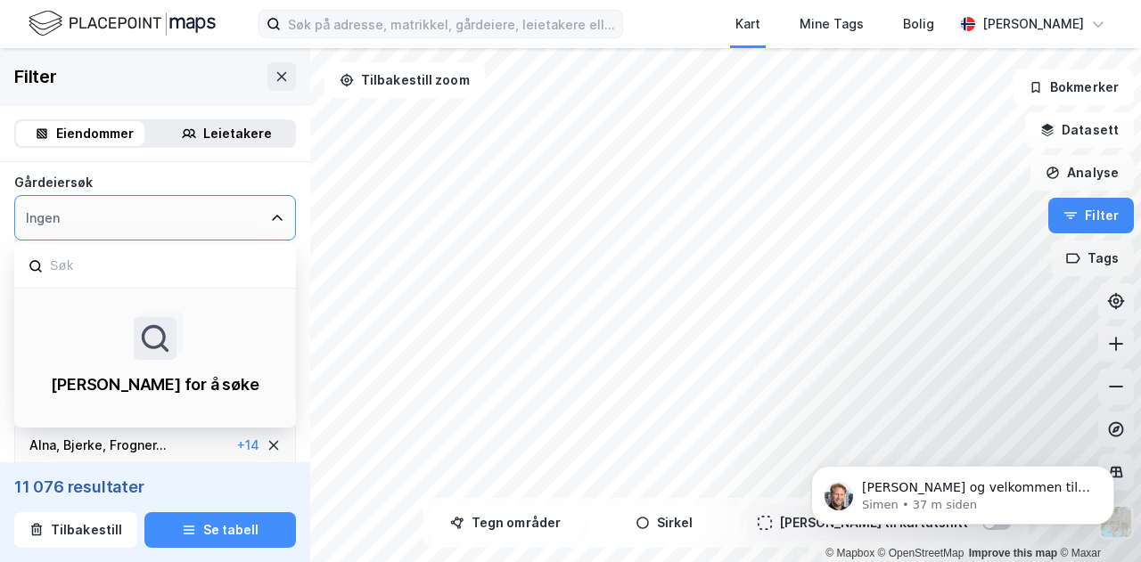
click at [146, 226] on div "Ingen" at bounding box center [155, 217] width 282 height 45
click at [272, 220] on icon at bounding box center [277, 217] width 11 height 5
click at [182, 186] on div "Gårdeiersøk" at bounding box center [155, 182] width 282 height 21
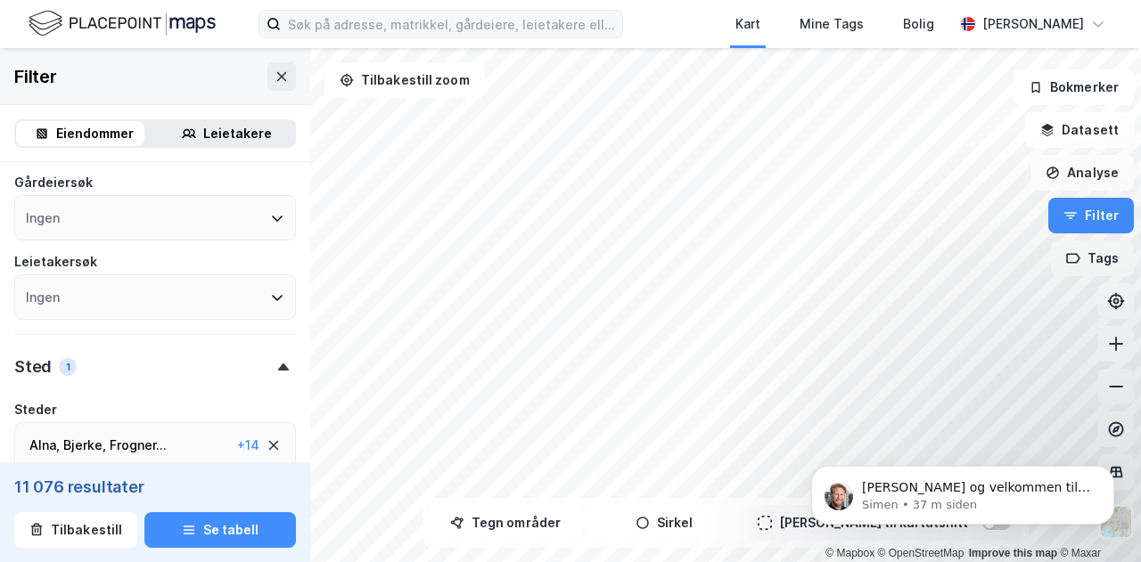
click at [174, 316] on div "Ingen" at bounding box center [155, 297] width 282 height 45
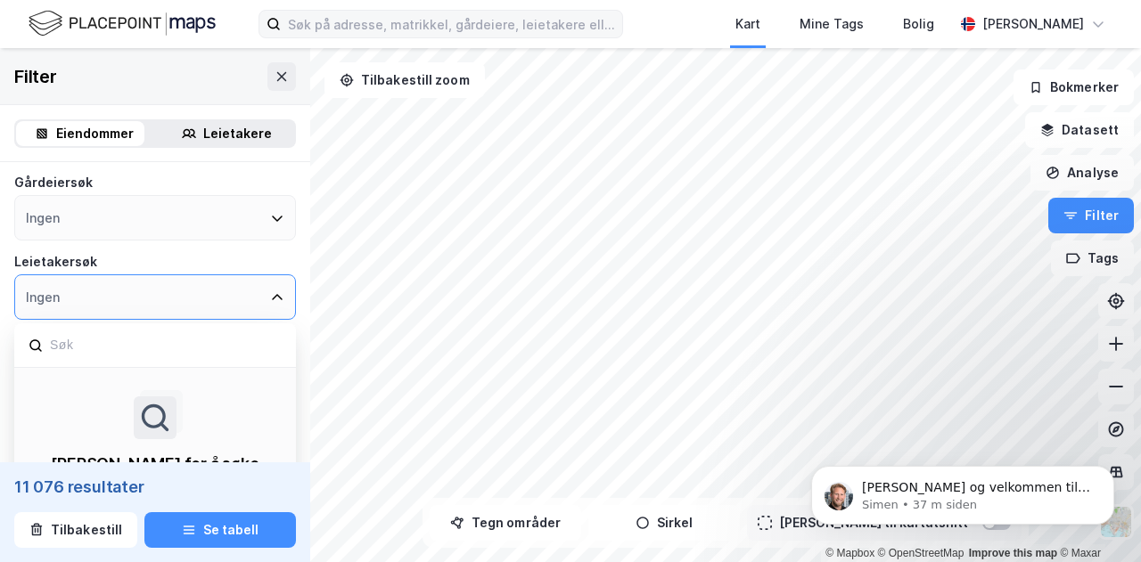
click at [272, 300] on icon at bounding box center [277, 297] width 11 height 6
click at [270, 301] on icon at bounding box center [277, 298] width 14 height 14
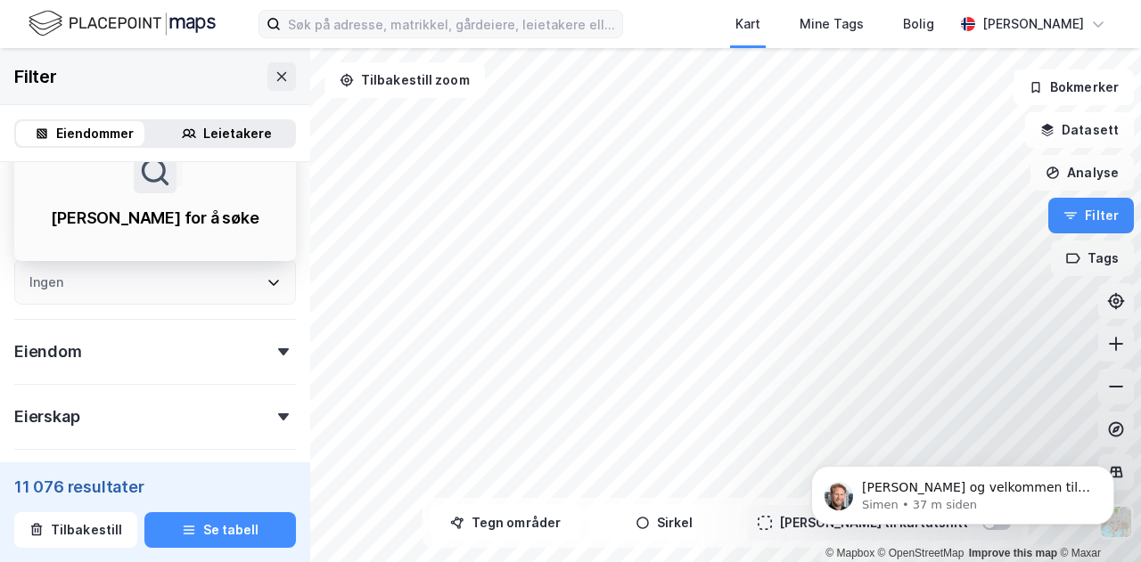
scroll to position [679, 0]
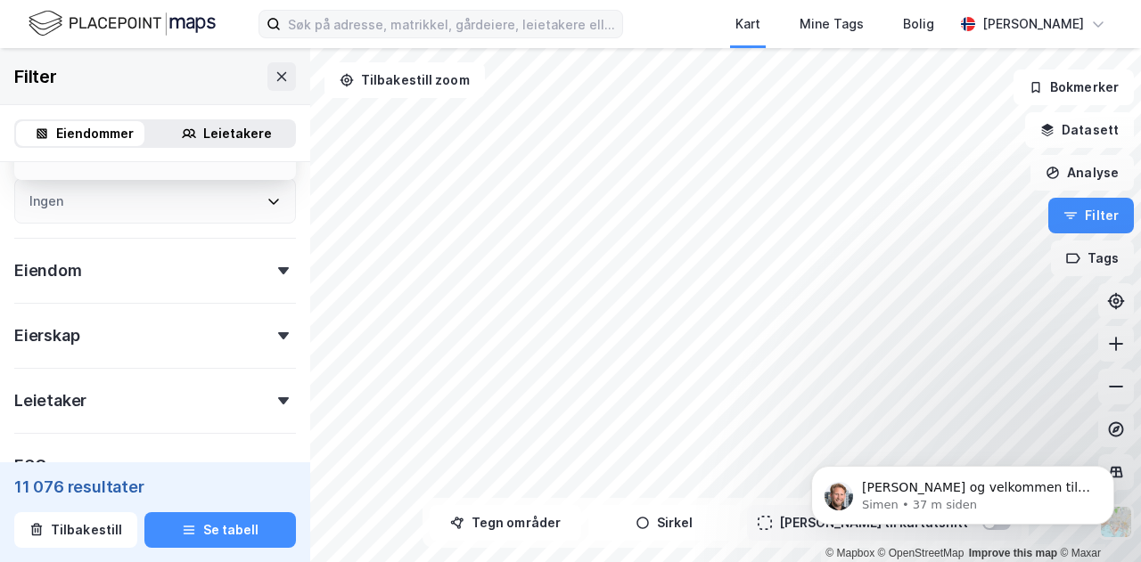
click at [214, 256] on div "Eiendom" at bounding box center [155, 263] width 282 height 51
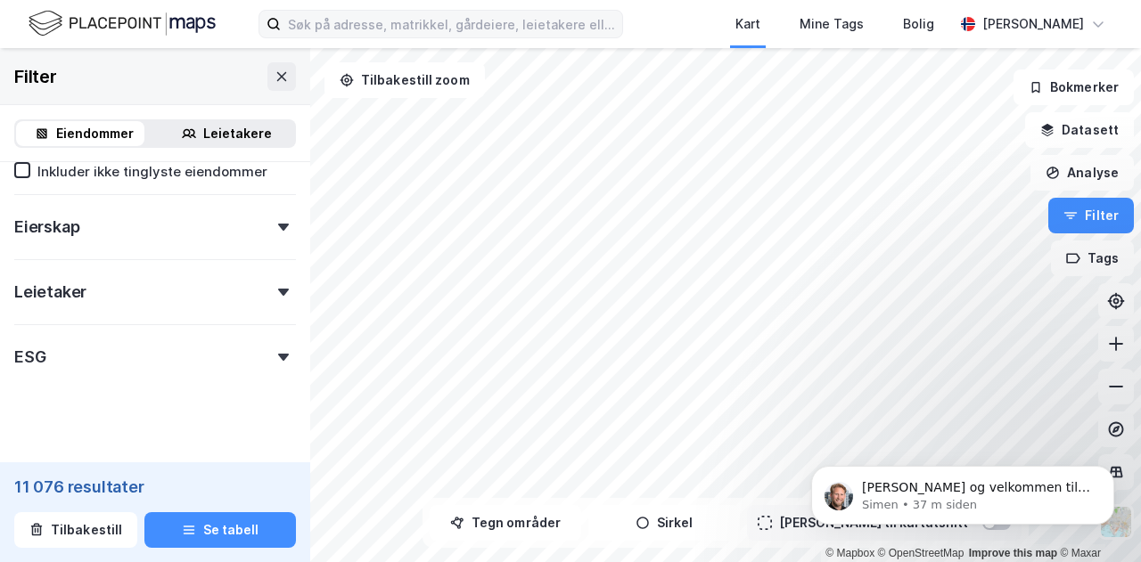
scroll to position [1234, 0]
click at [217, 245] on div "Eierskap" at bounding box center [155, 222] width 282 height 51
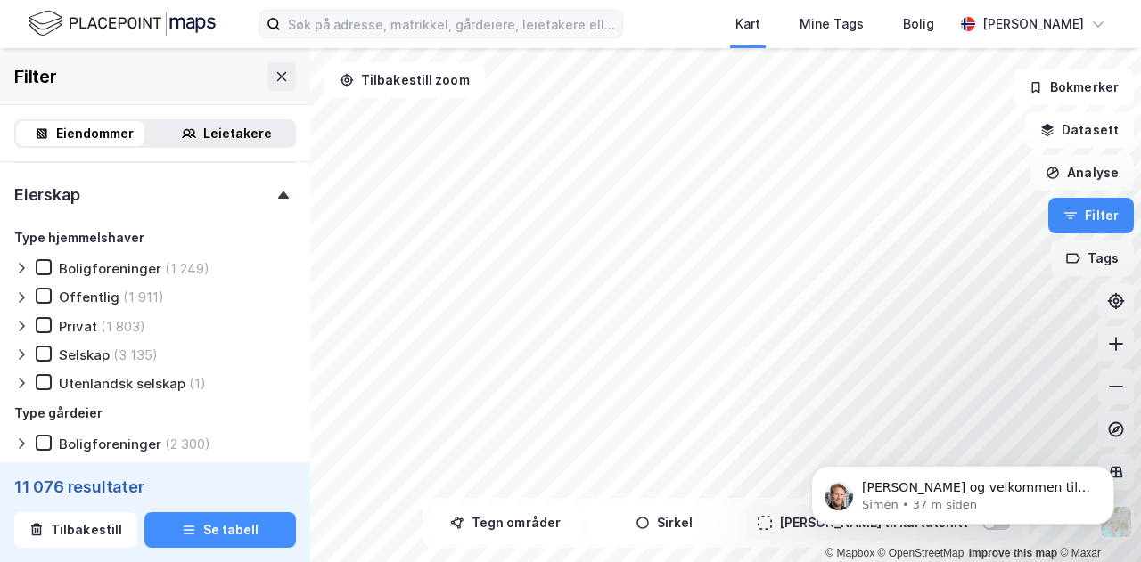
scroll to position [1279, 0]
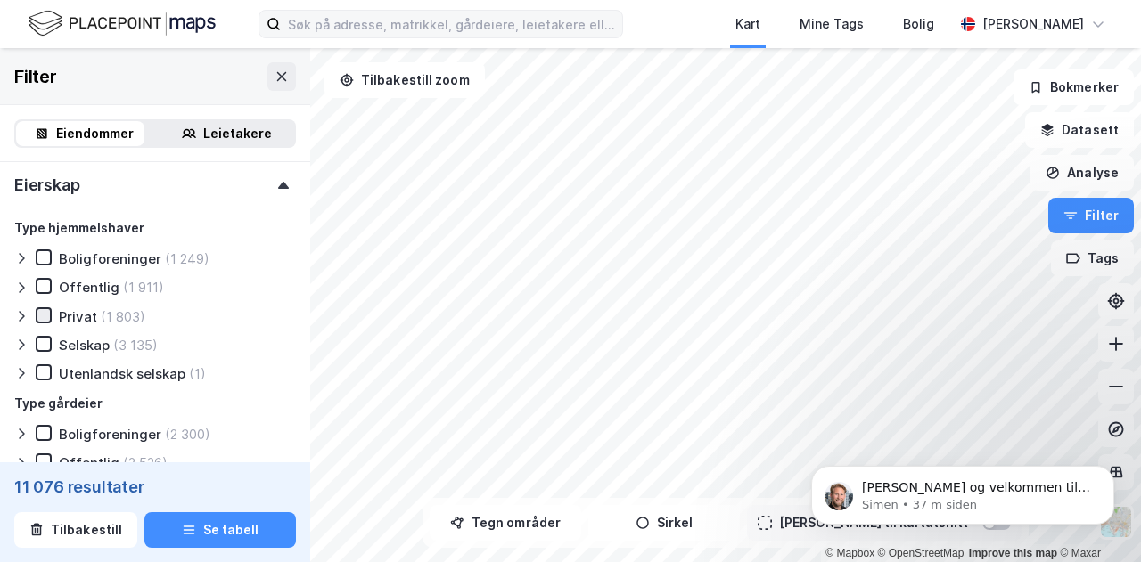
click at [45, 314] on icon at bounding box center [43, 315] width 12 height 12
type input "Inkluder (1 803)"
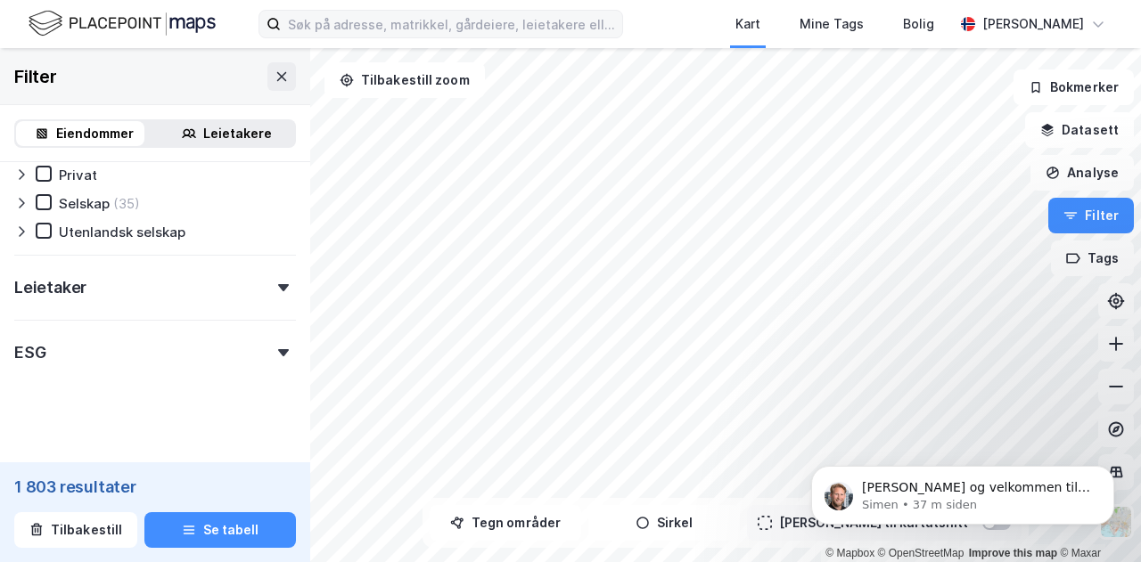
scroll to position [1612, 0]
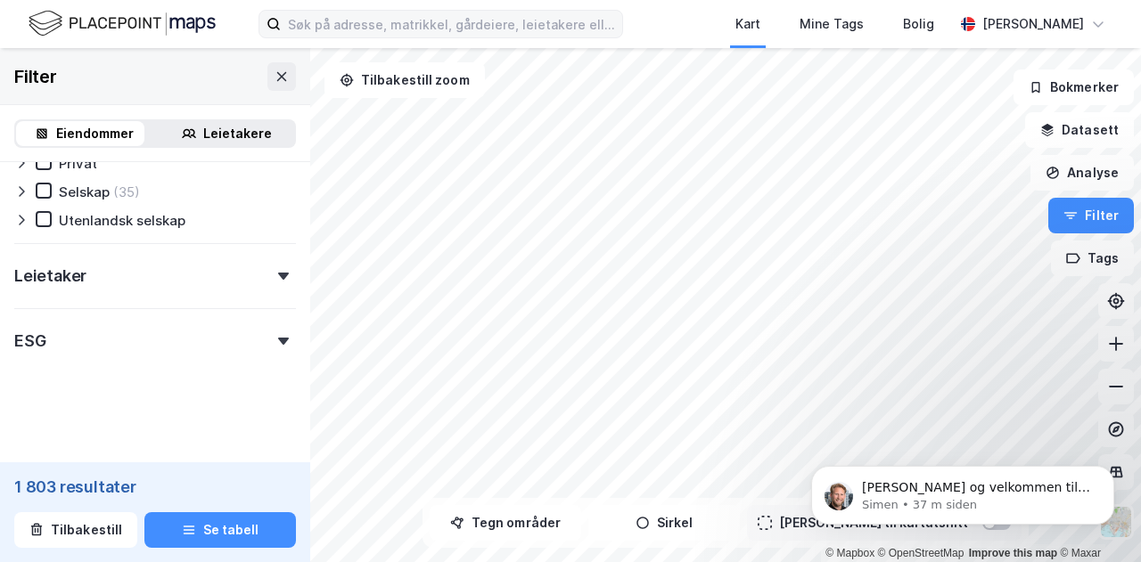
click at [257, 275] on div "Leietaker" at bounding box center [155, 268] width 282 height 51
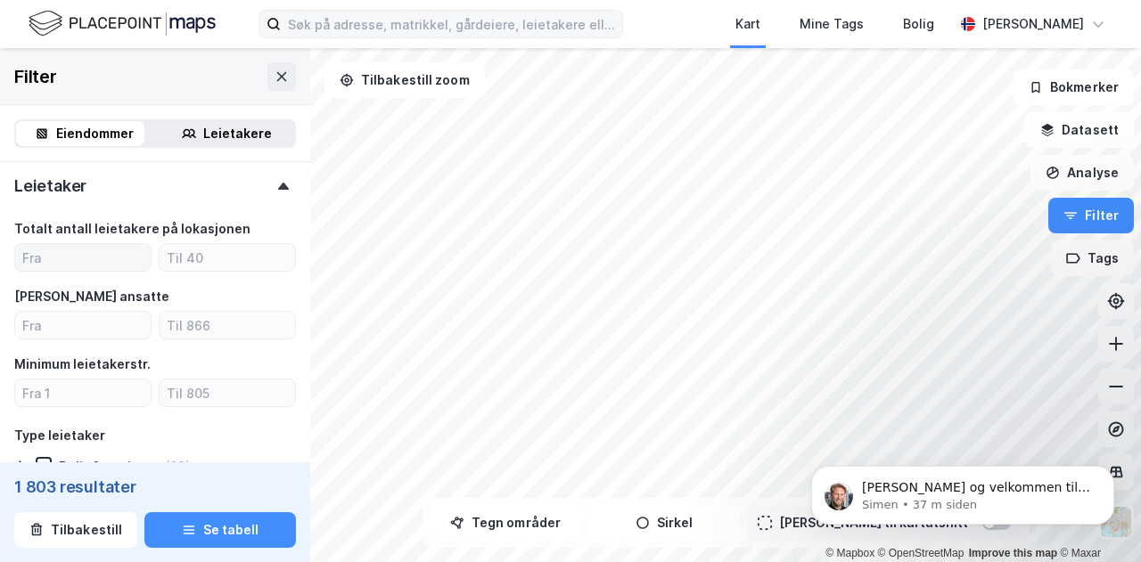
scroll to position [1699, 0]
click at [85, 254] on input "number" at bounding box center [82, 256] width 135 height 27
type input "1"
type input "Inkluder (813)"
type input "Inkluder (1 803)"
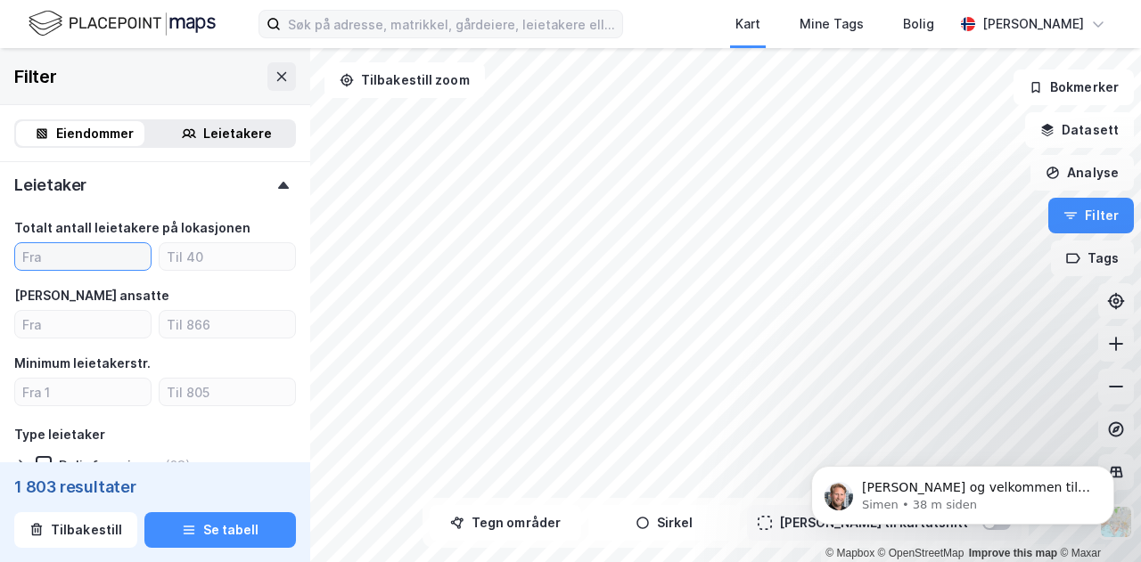
scroll to position [1799, 0]
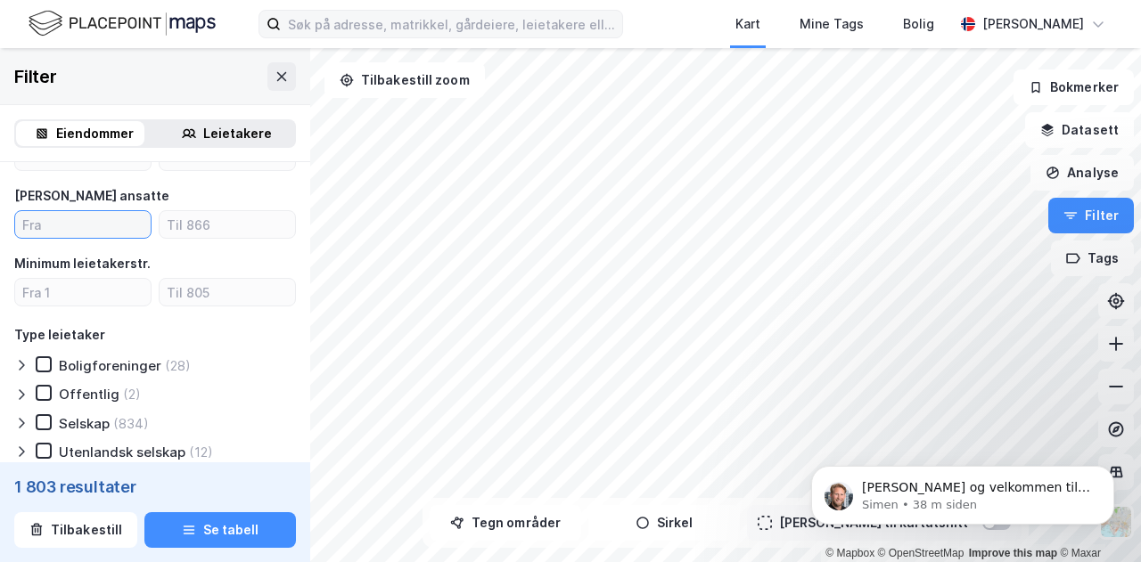
drag, startPoint x: 125, startPoint y: 366, endPoint x: 36, endPoint y: 239, distance: 155.5
click at [36, 238] on input "number" at bounding box center [82, 224] width 135 height 27
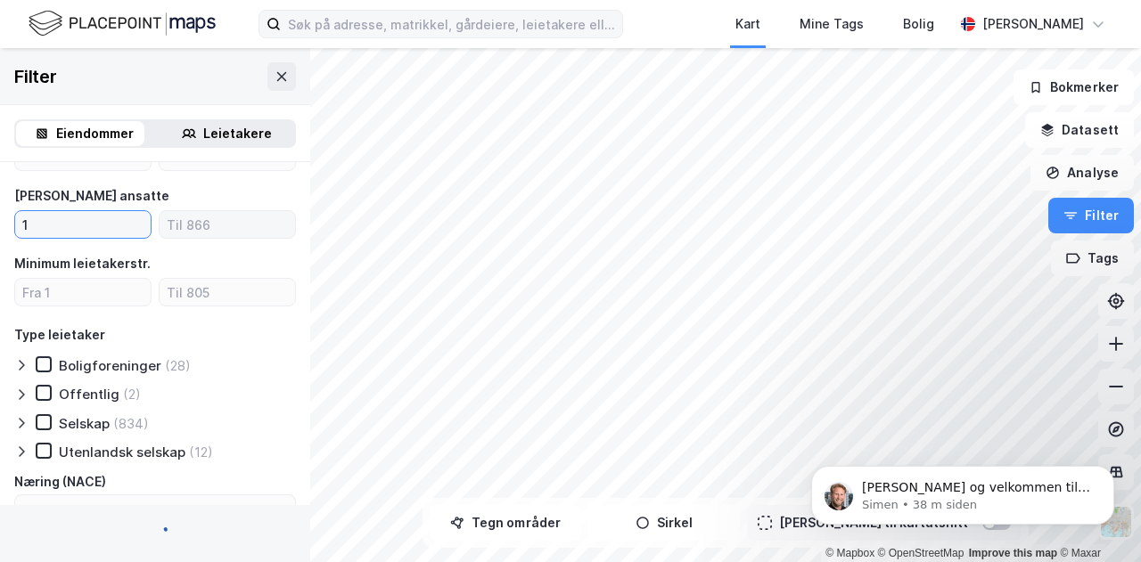
type input "1"
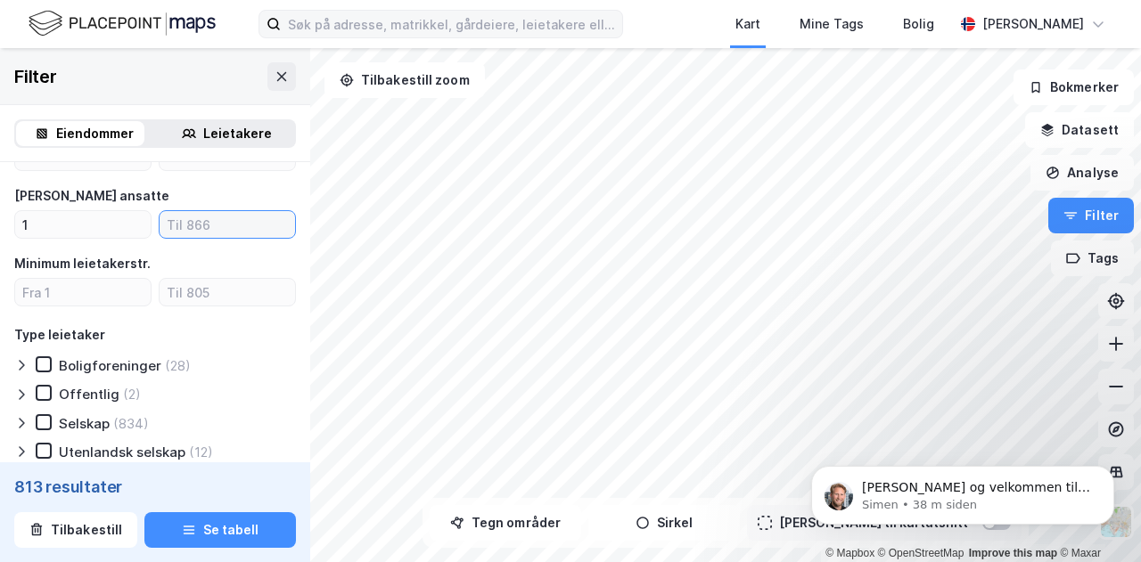
click at [193, 223] on input "number" at bounding box center [227, 224] width 135 height 27
type input "Inkluder (813)"
type input "5"
type input "Inkluder (502)"
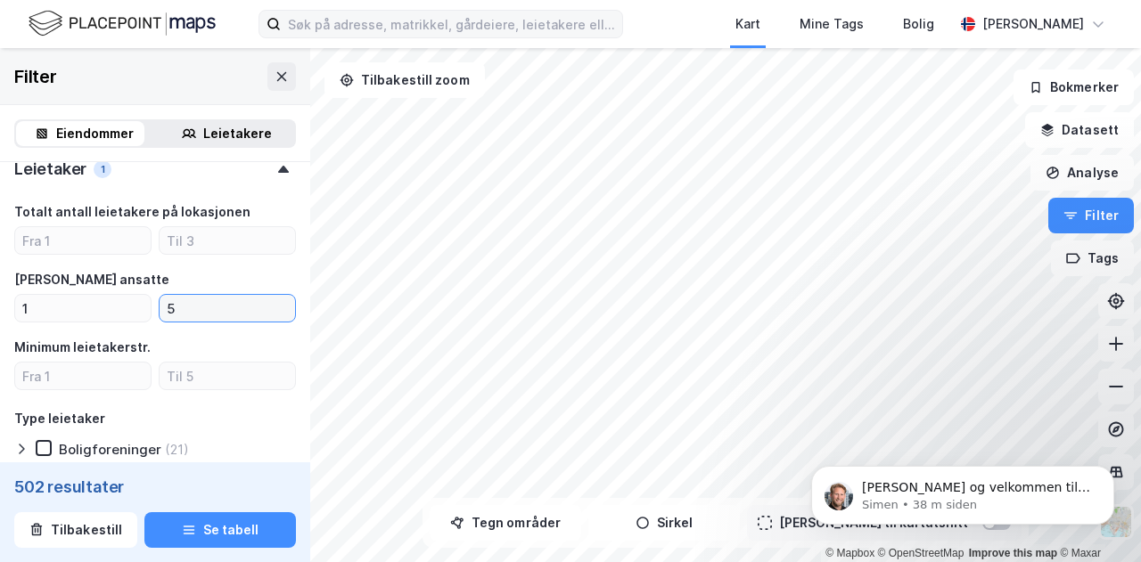
scroll to position [1702, 0]
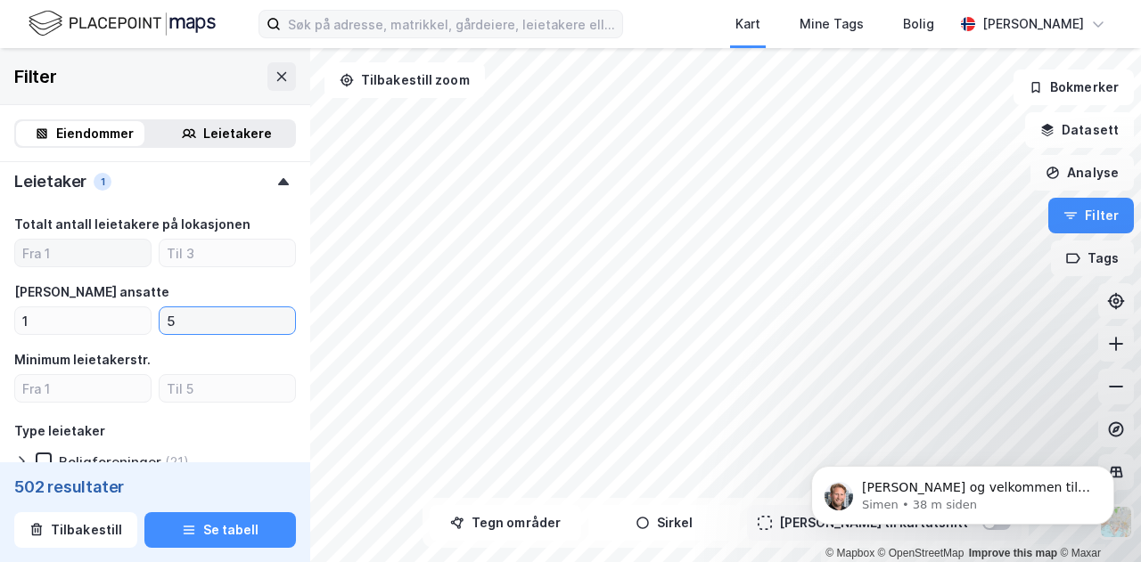
type input "5"
click at [53, 254] on input "number" at bounding box center [82, 253] width 135 height 27
type input "4"
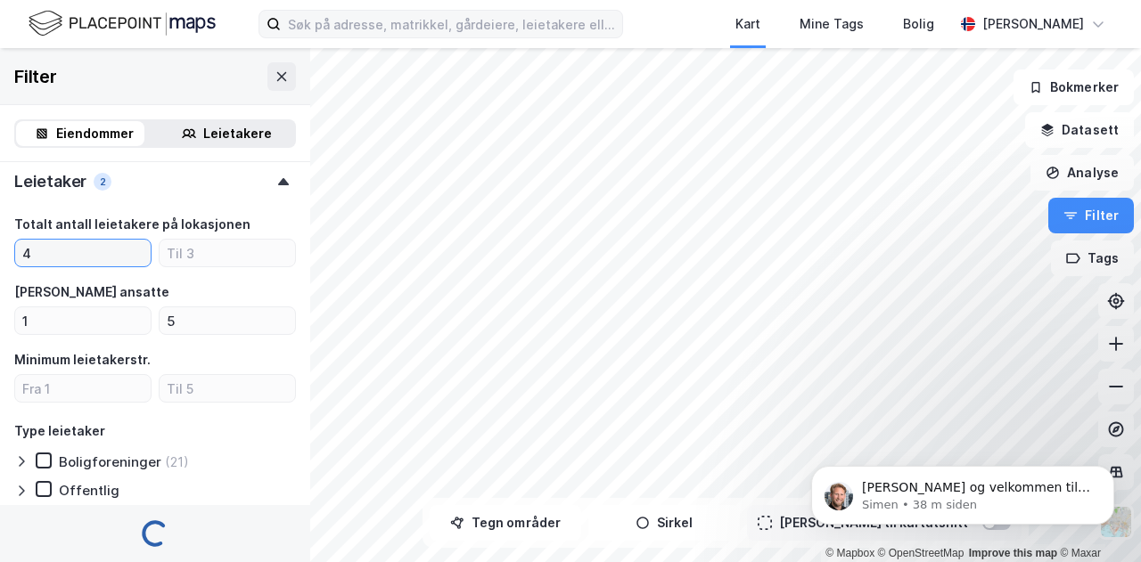
type input "Inkluder (0)"
type input "2"
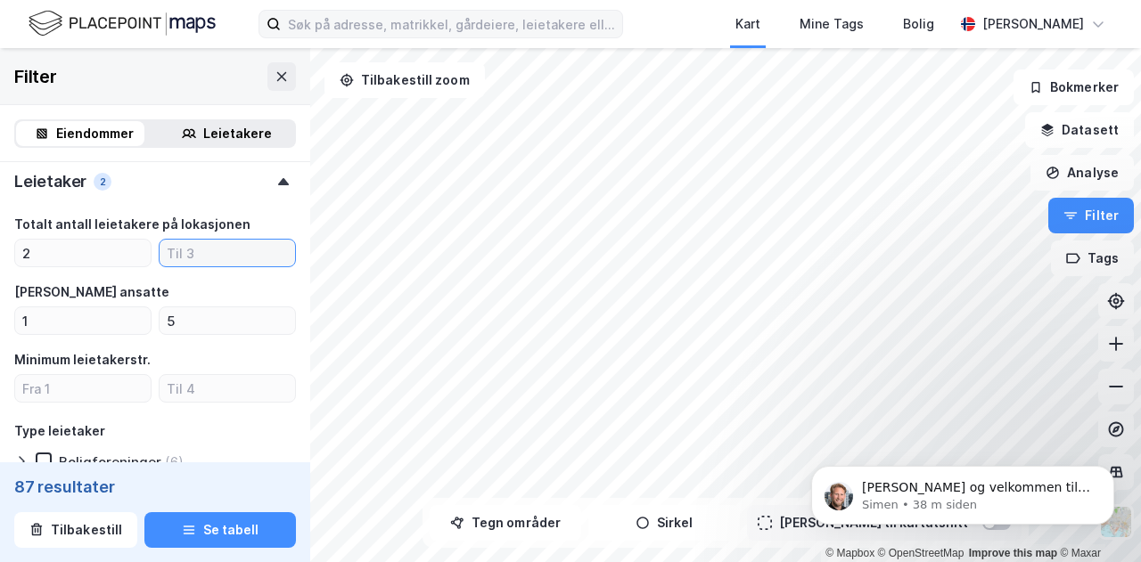
type input "Inkluder (87)"
click at [184, 250] on input "number" at bounding box center [227, 253] width 135 height 27
type input "6"
type input "1"
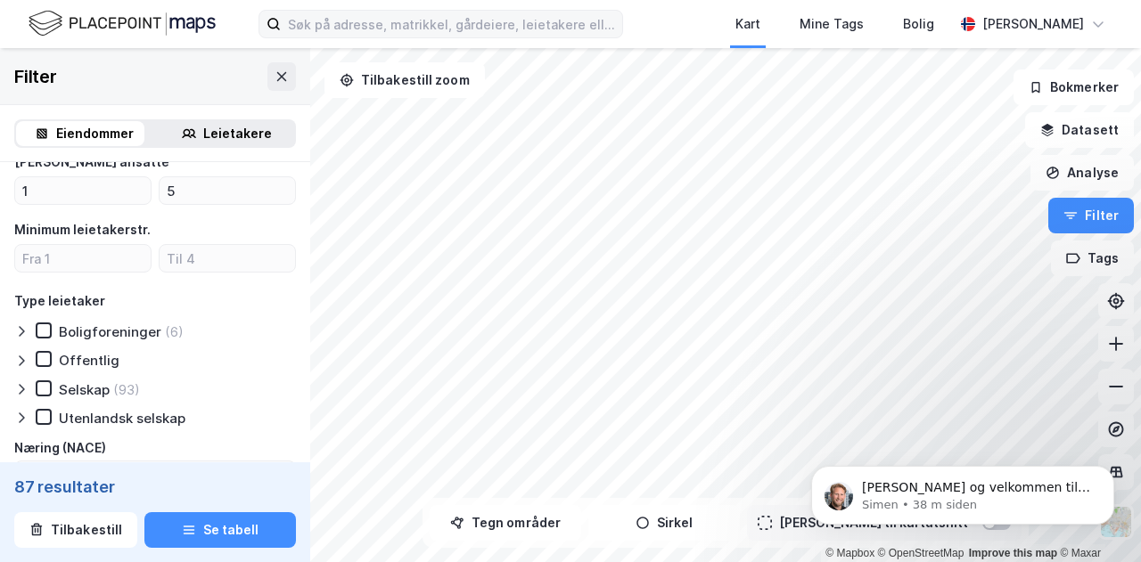
scroll to position [2050, 0]
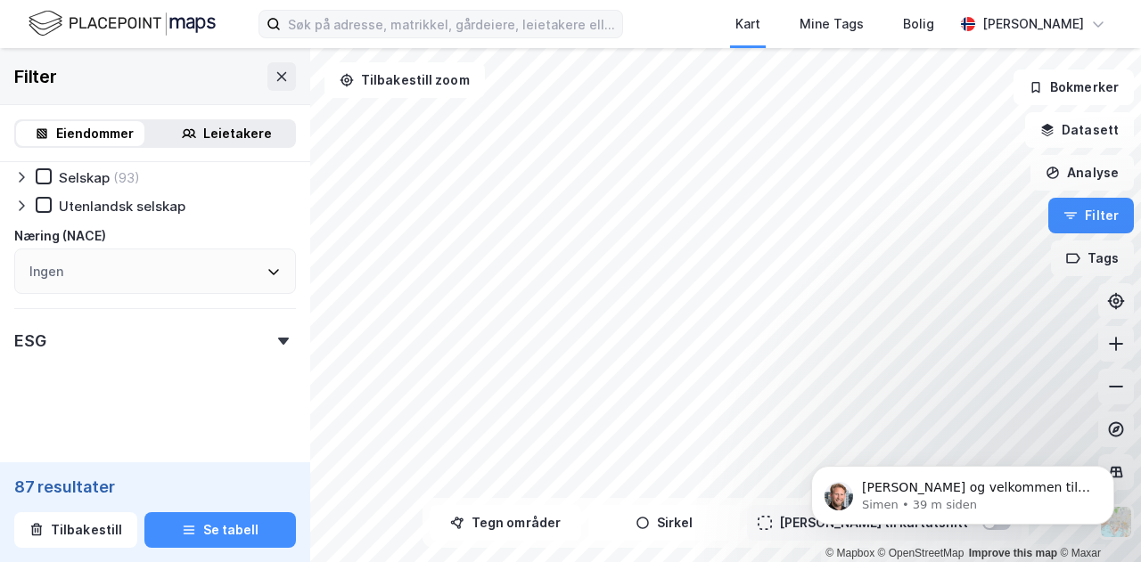
type input "50"
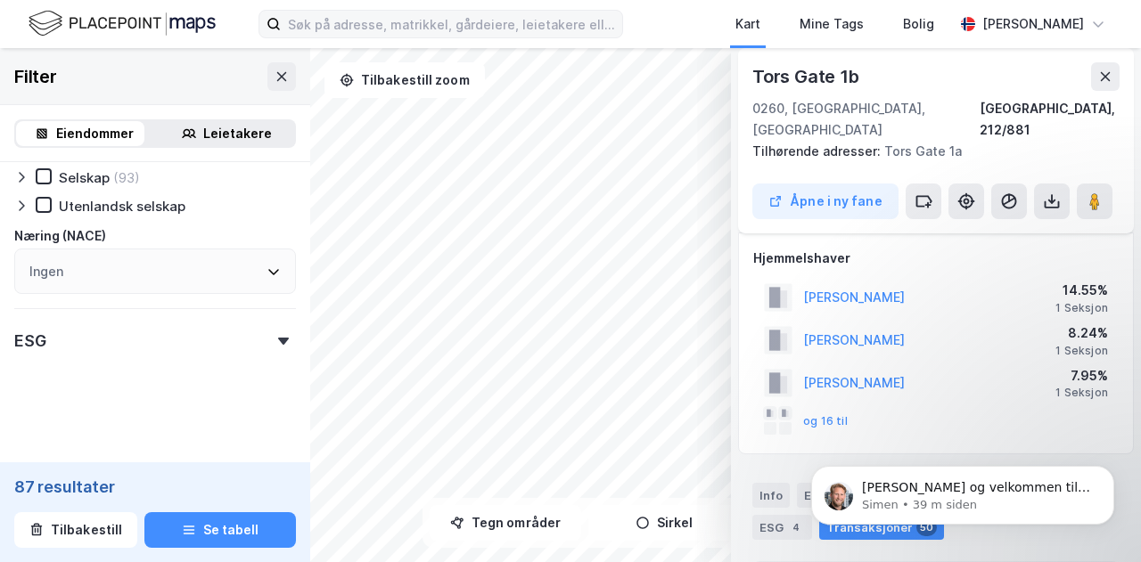
scroll to position [0, 0]
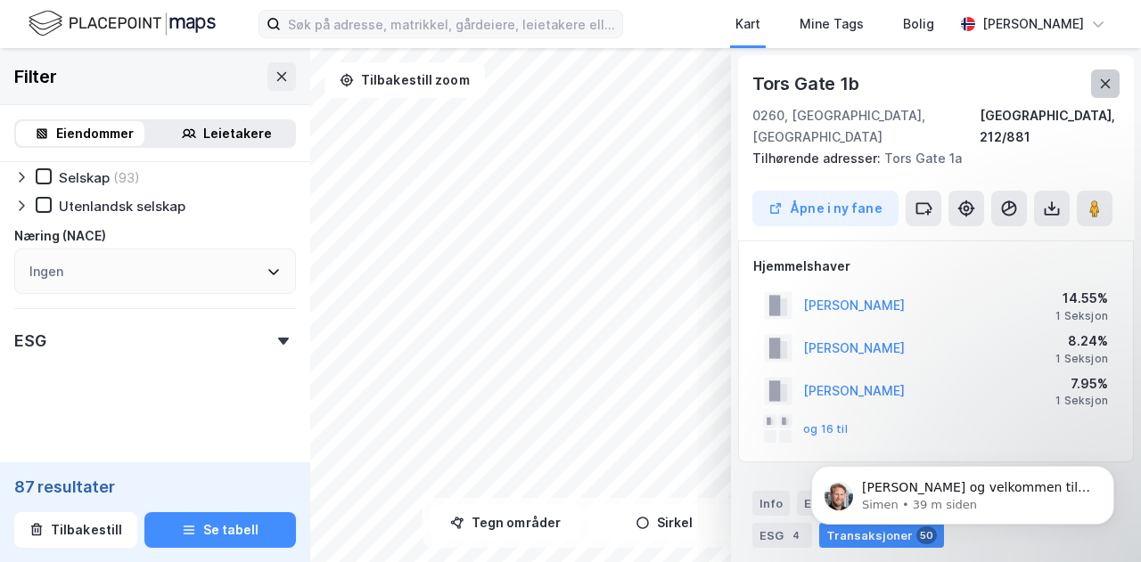
click at [1107, 83] on icon at bounding box center [1106, 83] width 10 height 9
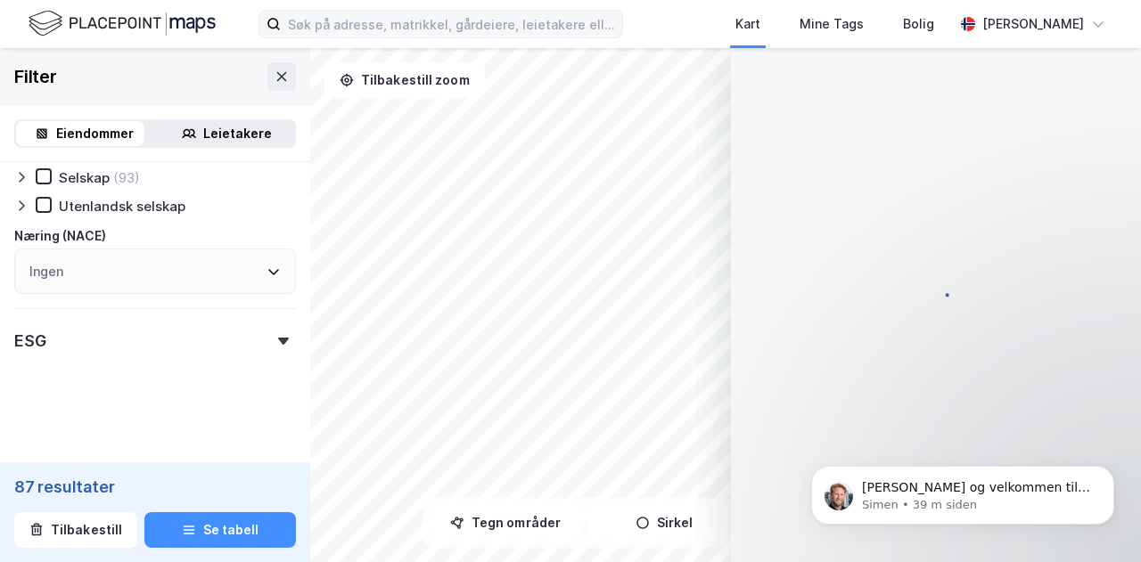
scroll to position [8, 0]
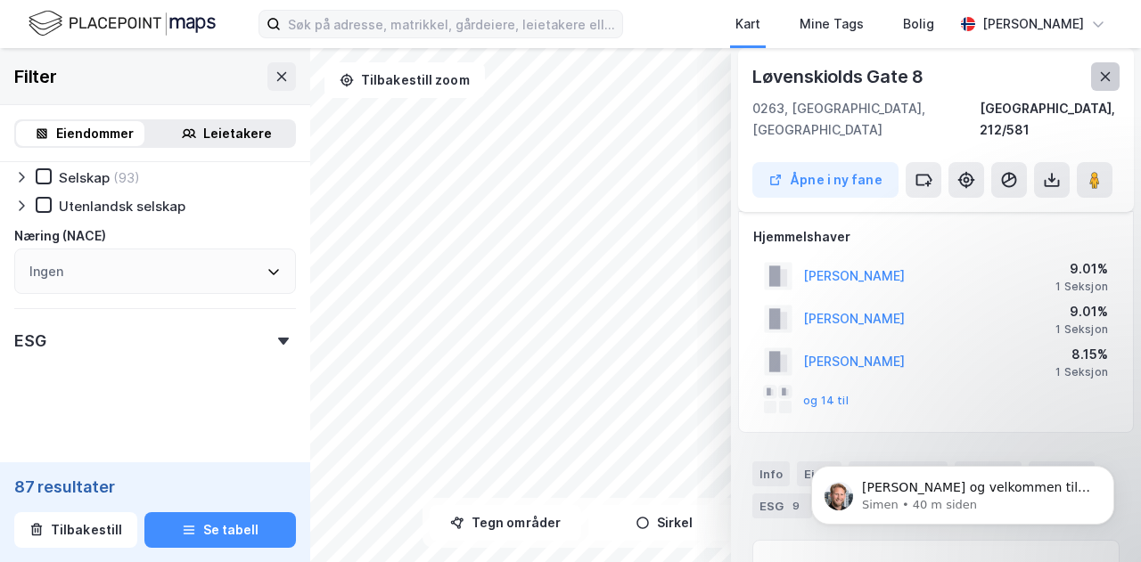
click at [1094, 72] on button at bounding box center [1105, 76] width 29 height 29
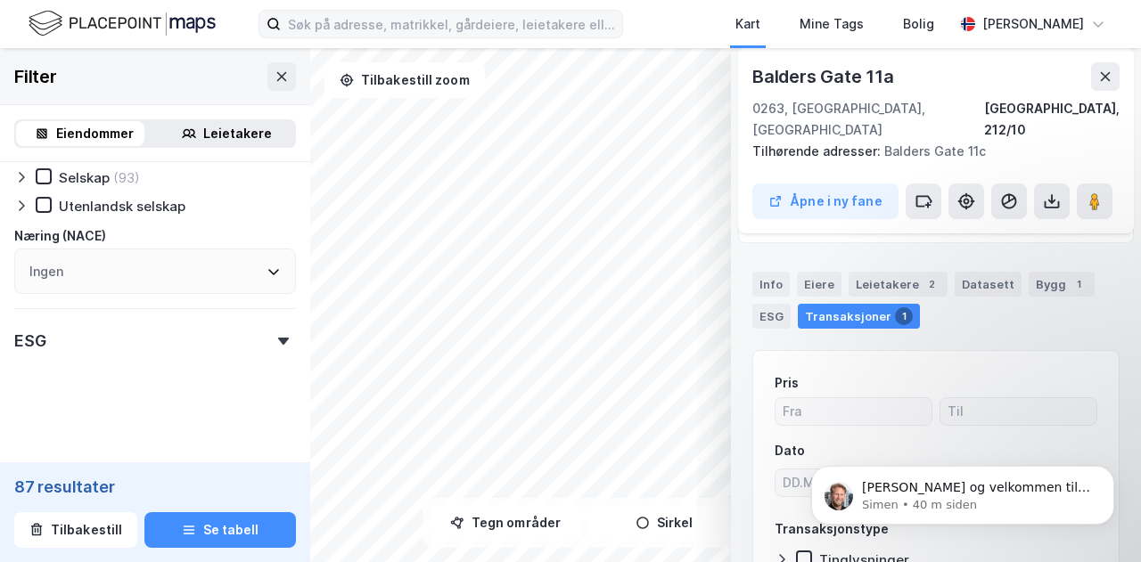
scroll to position [97, 0]
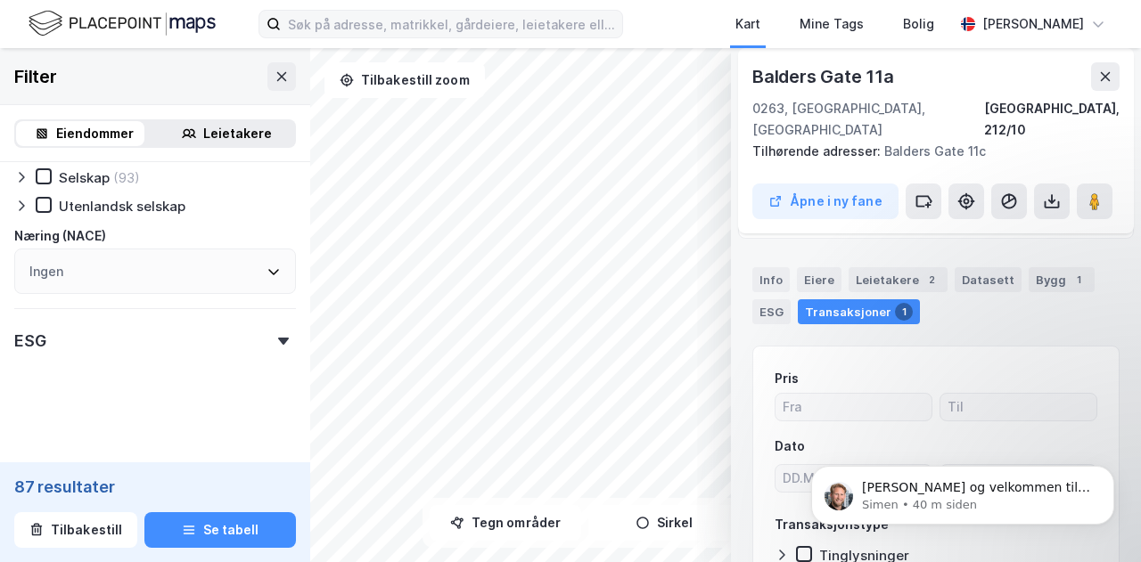
click at [896, 246] on div "Info Eiere Leietakere 2 Datasett Bygg 1 ESG Transaksjoner 1" at bounding box center [936, 289] width 410 height 86
click at [892, 267] on div "Leietakere 2" at bounding box center [897, 279] width 99 height 25
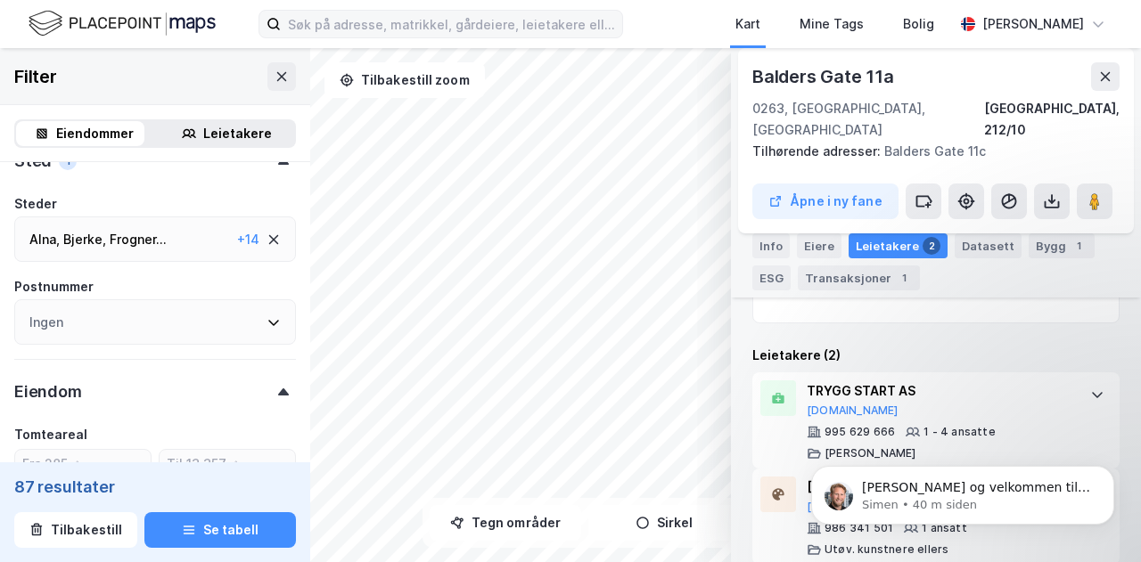
scroll to position [556, 0]
click at [120, 243] on div "Frogner ..." at bounding box center [138, 241] width 57 height 21
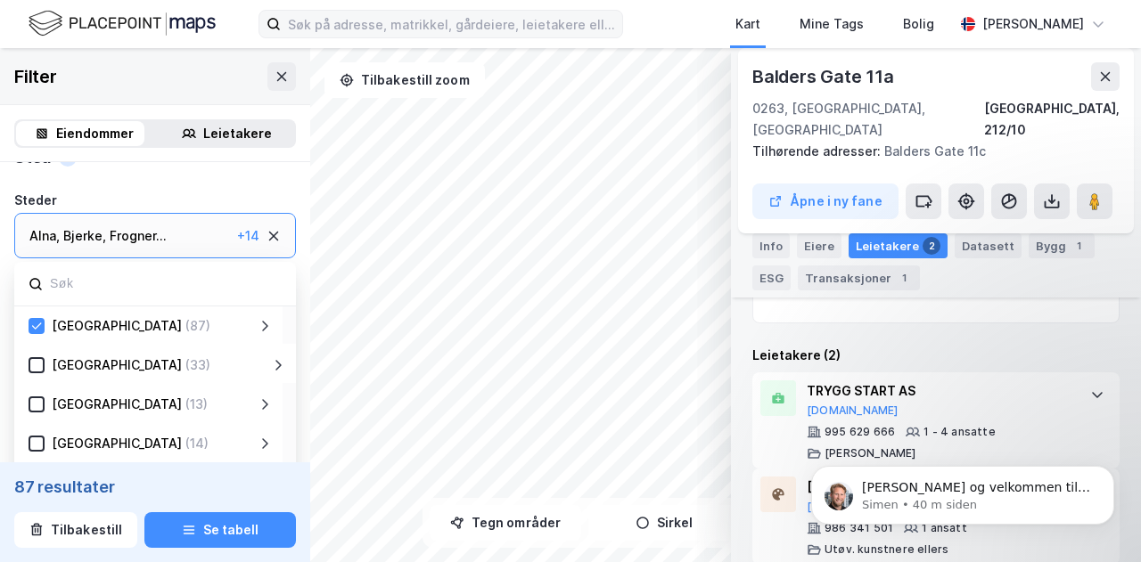
scroll to position [273, 0]
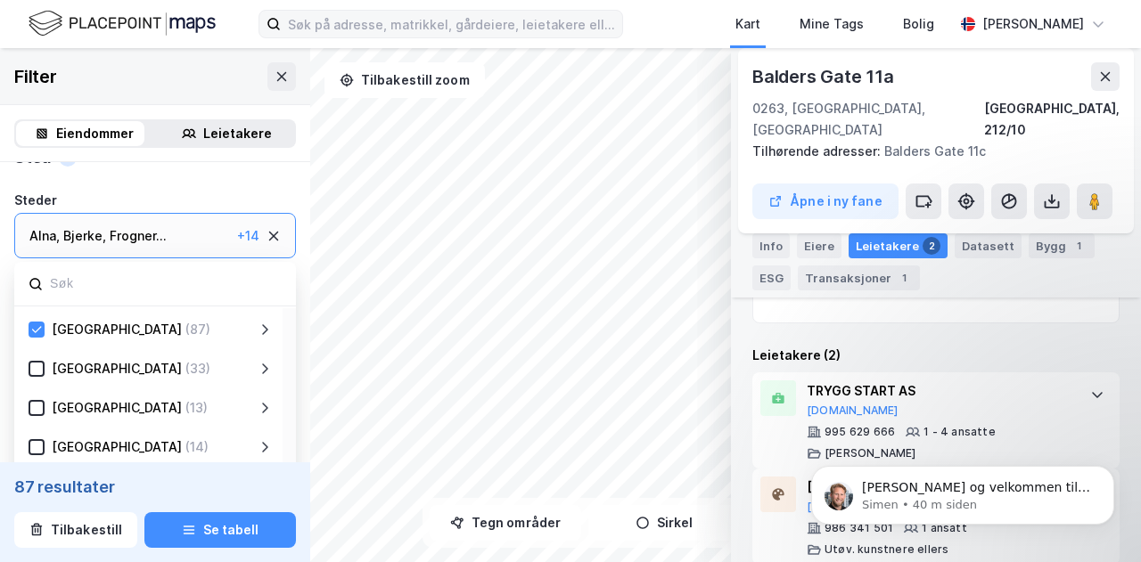
click at [241, 333] on div "[GEOGRAPHIC_DATA] (87)" at bounding box center [151, 329] width 213 height 21
click at [266, 332] on icon at bounding box center [265, 329] width 6 height 11
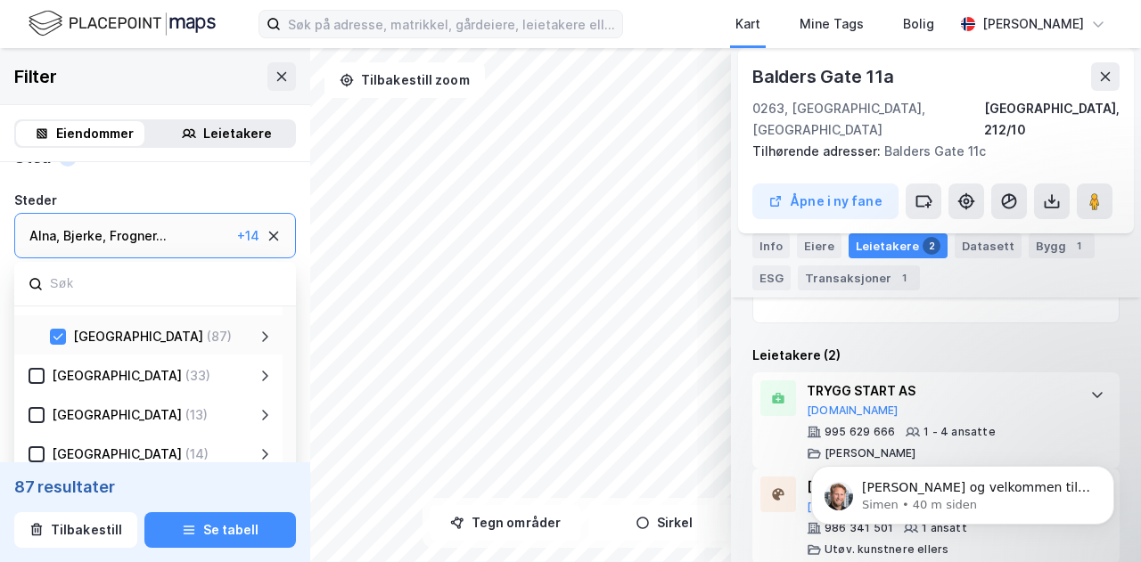
scroll to position [304, 0]
click at [186, 242] on div "Alna , [PERSON_NAME] , Frogner ... Gamle [GEOGRAPHIC_DATA] , [GEOGRAPHIC_DATA] …" at bounding box center [129, 235] width 201 height 21
click at [150, 240] on div "Frogner ..." at bounding box center [138, 235] width 57 height 21
click at [66, 244] on div "Bjerke ," at bounding box center [84, 235] width 43 height 21
click at [237, 234] on div "+ 14" at bounding box center [248, 235] width 22 height 21
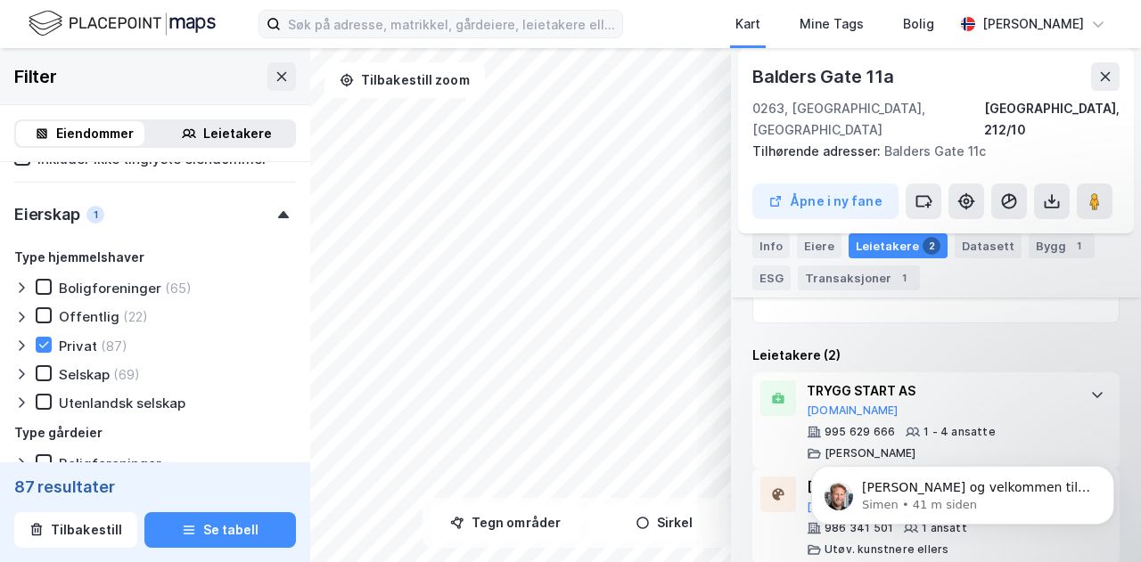
scroll to position [1251, 0]
click at [18, 340] on icon at bounding box center [21, 344] width 14 height 14
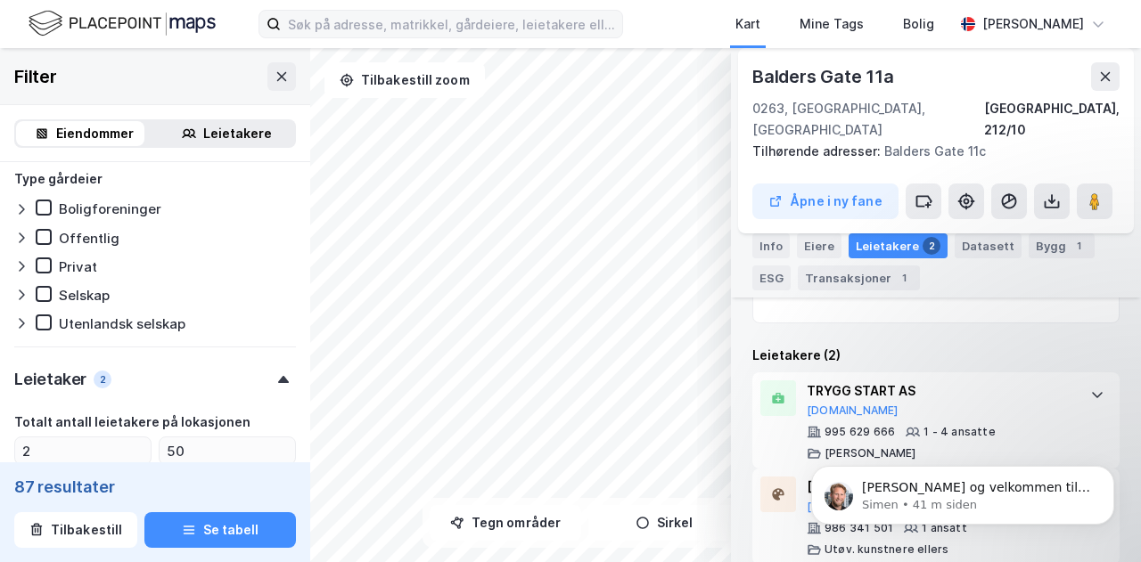
scroll to position [1547, 0]
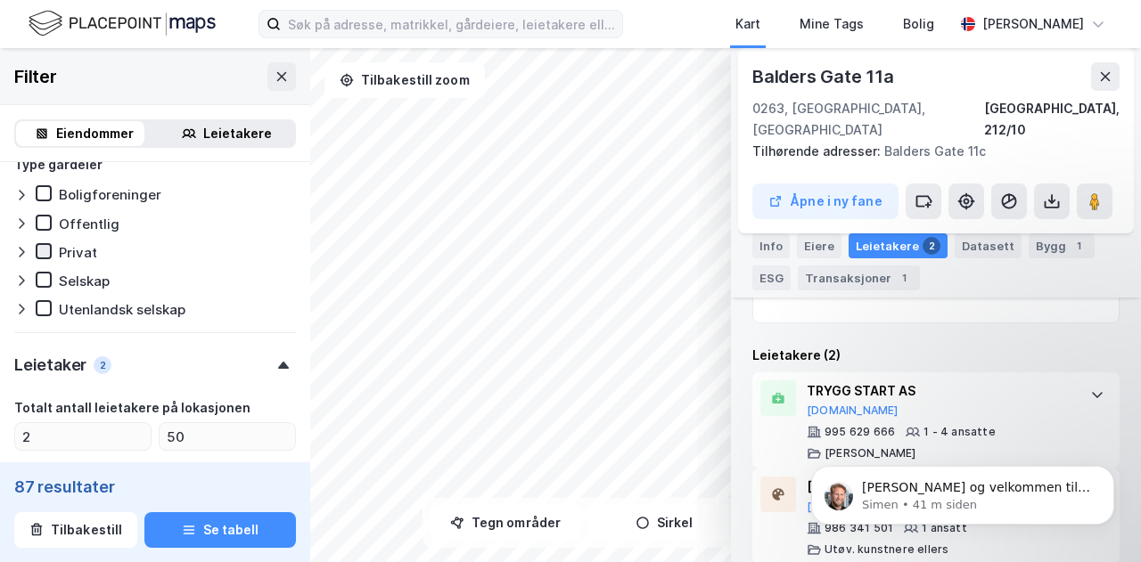
click at [37, 253] on icon at bounding box center [43, 251] width 12 height 12
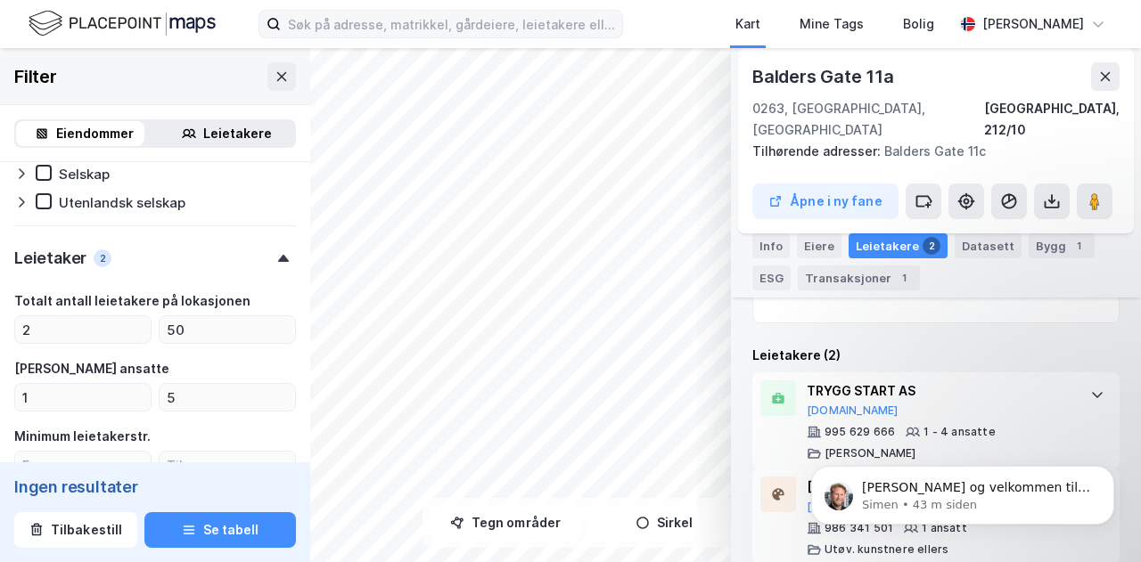
scroll to position [1652, 0]
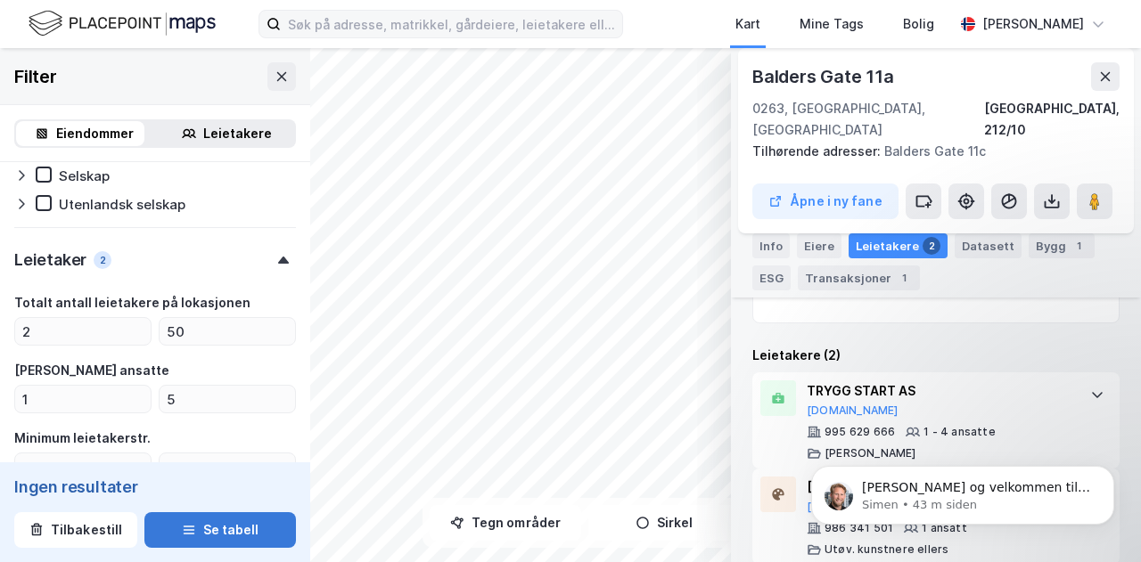
click at [238, 536] on button "Se tabell" at bounding box center [220, 530] width 152 height 36
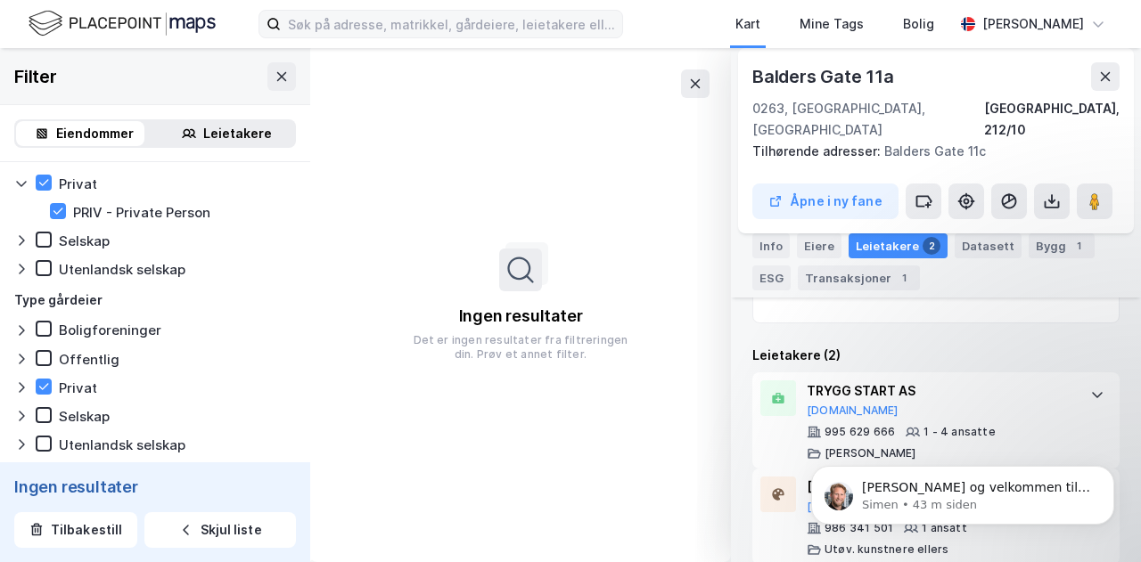
scroll to position [1410, 0]
click at [39, 389] on icon at bounding box center [43, 388] width 12 height 12
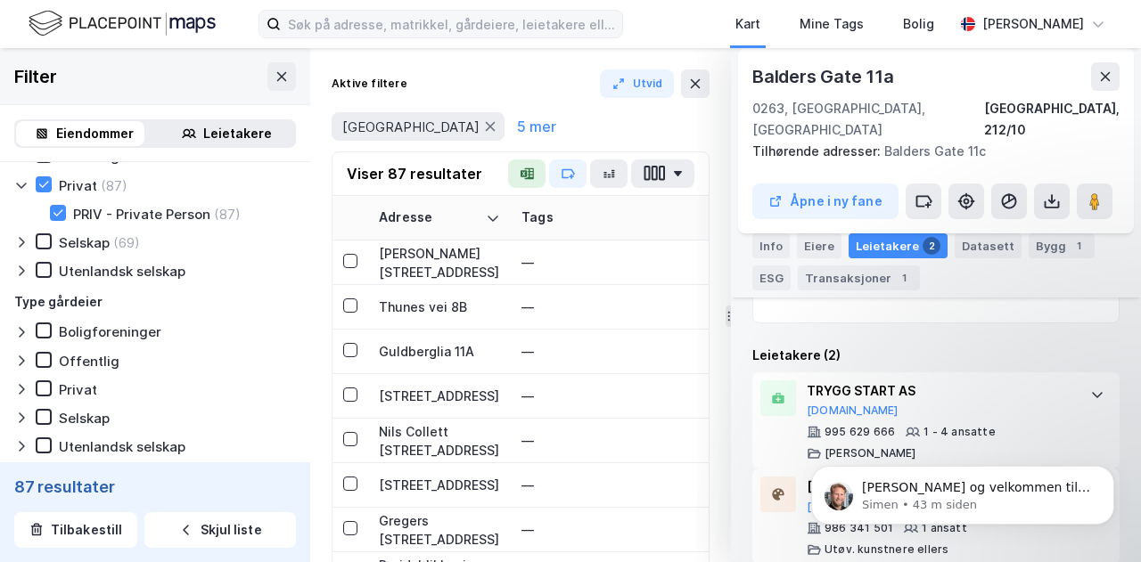
scroll to position [1360, 0]
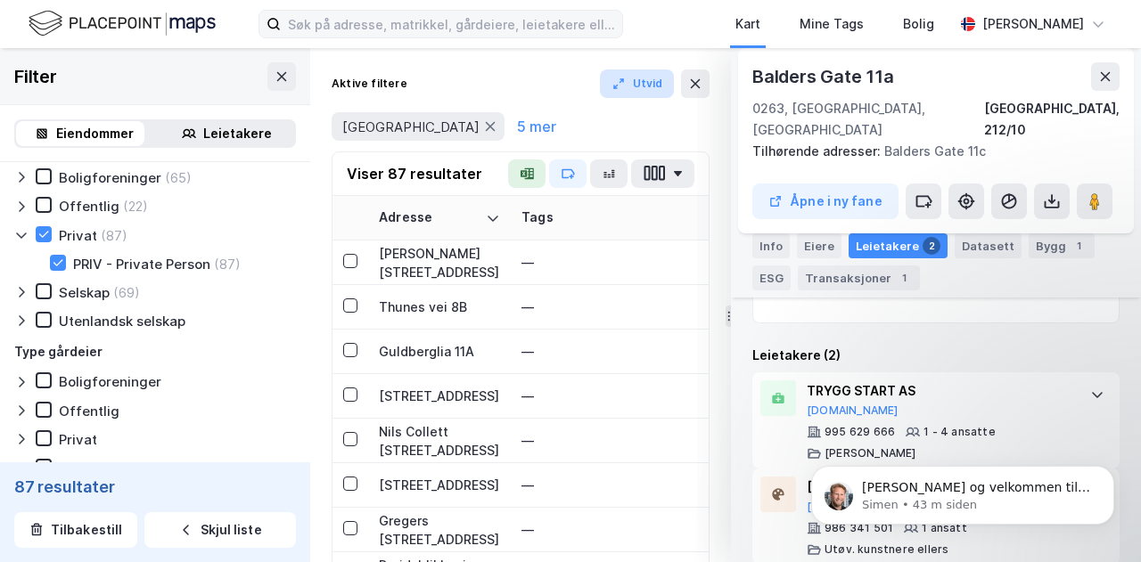
click at [643, 81] on button "Utvid" at bounding box center [637, 84] width 75 height 29
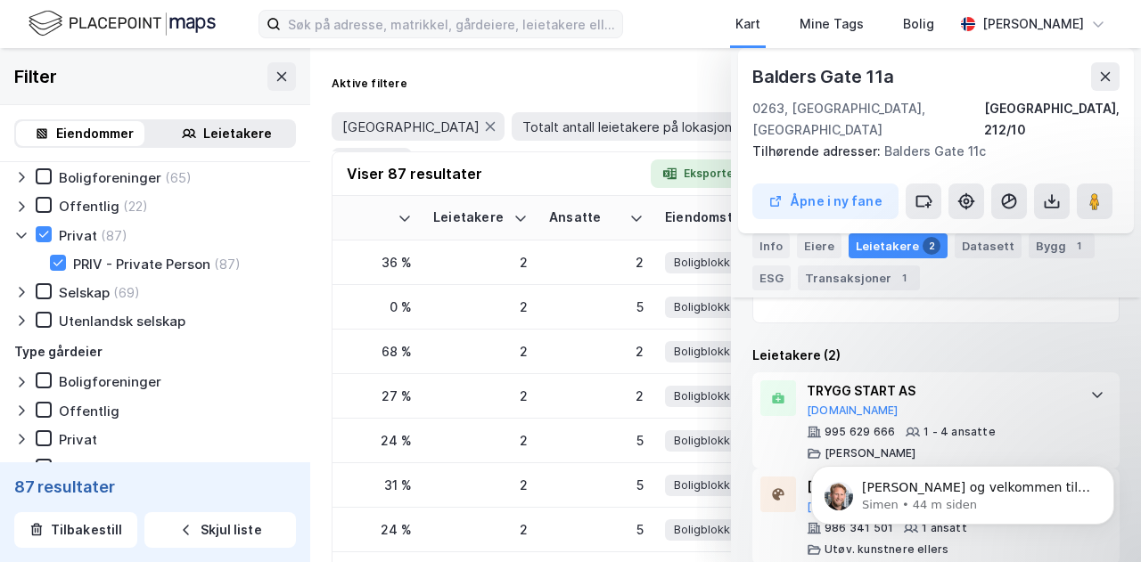
scroll to position [1258, 0]
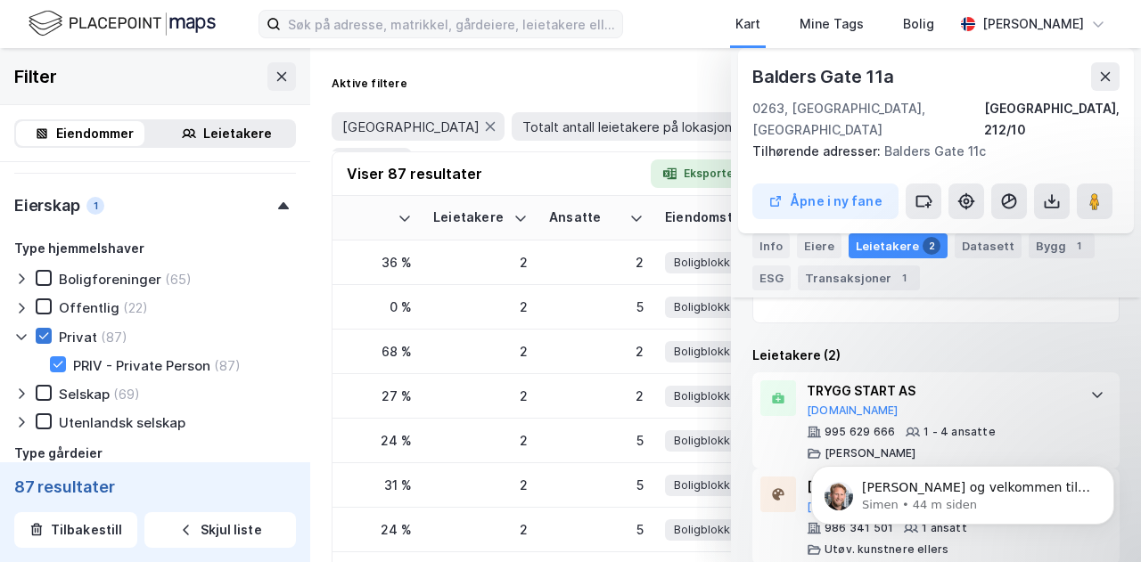
click at [43, 337] on icon at bounding box center [43, 336] width 12 height 12
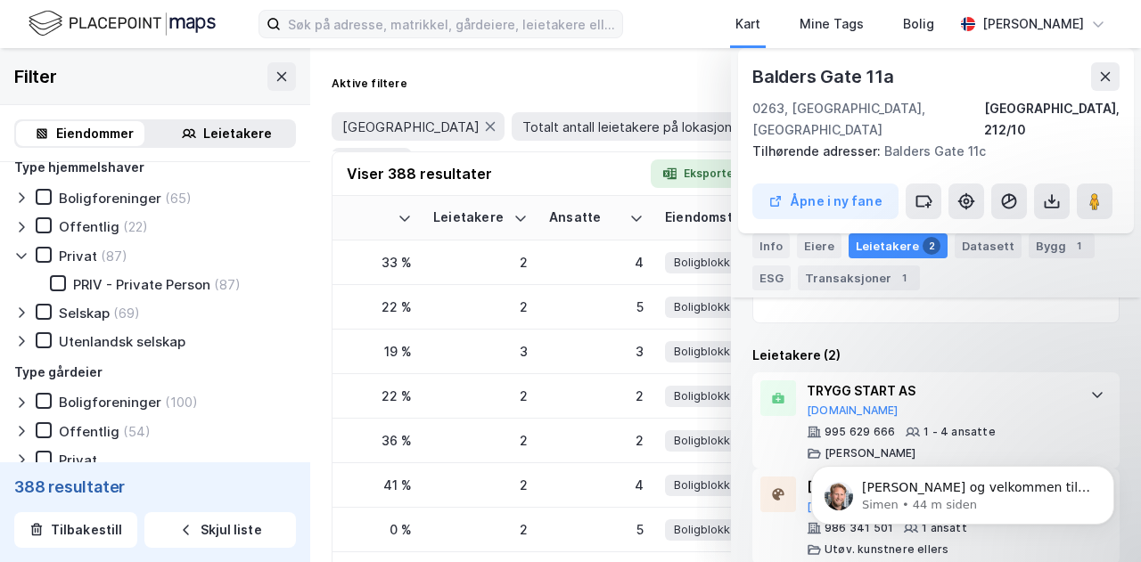
scroll to position [1699, 0]
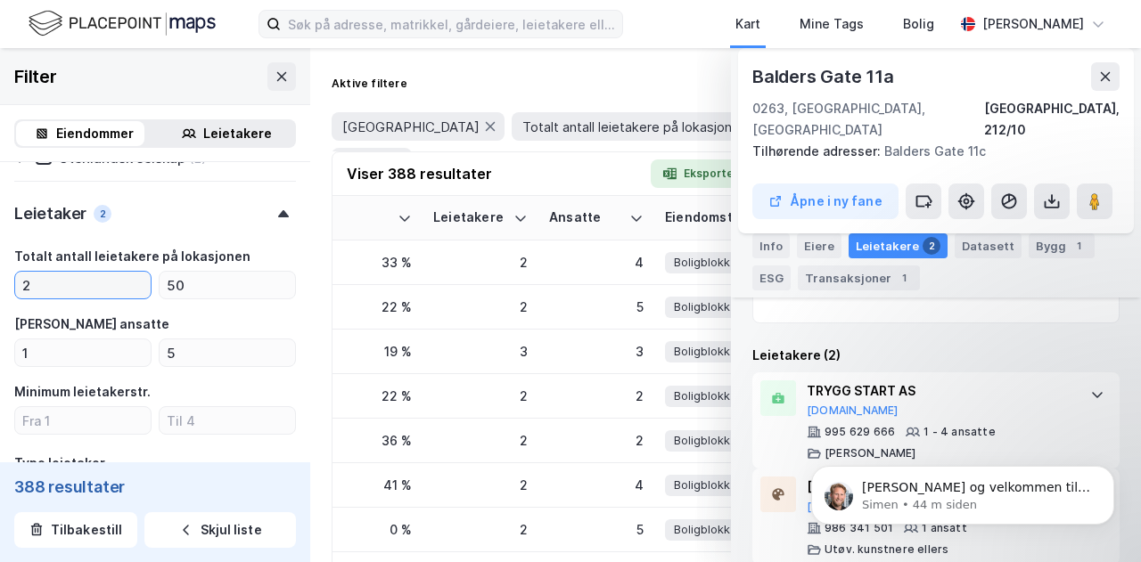
click at [43, 290] on input "2" at bounding box center [82, 285] width 135 height 27
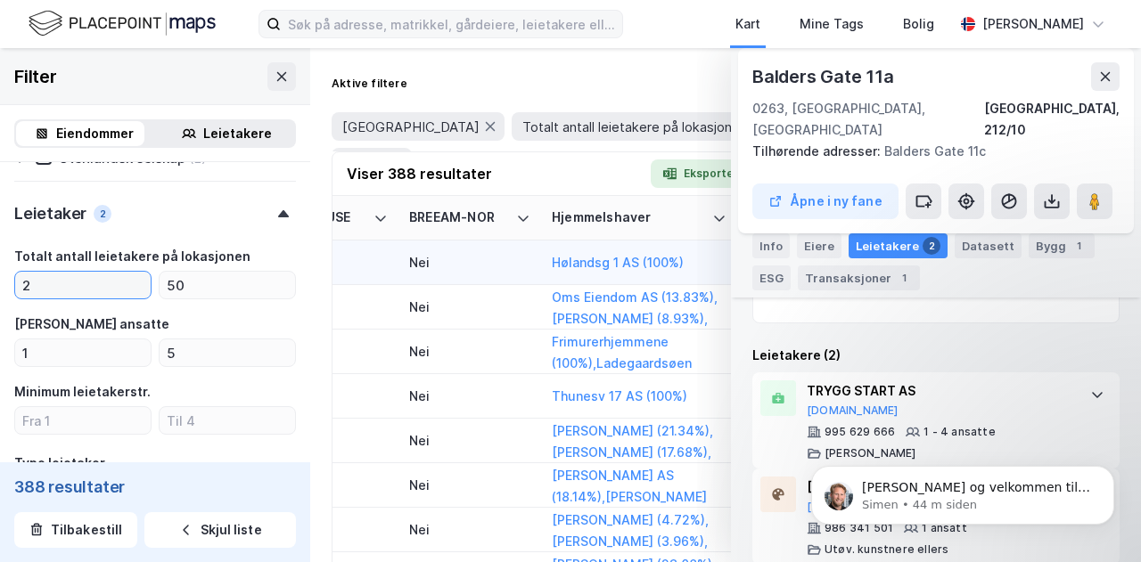
scroll to position [0, 3032]
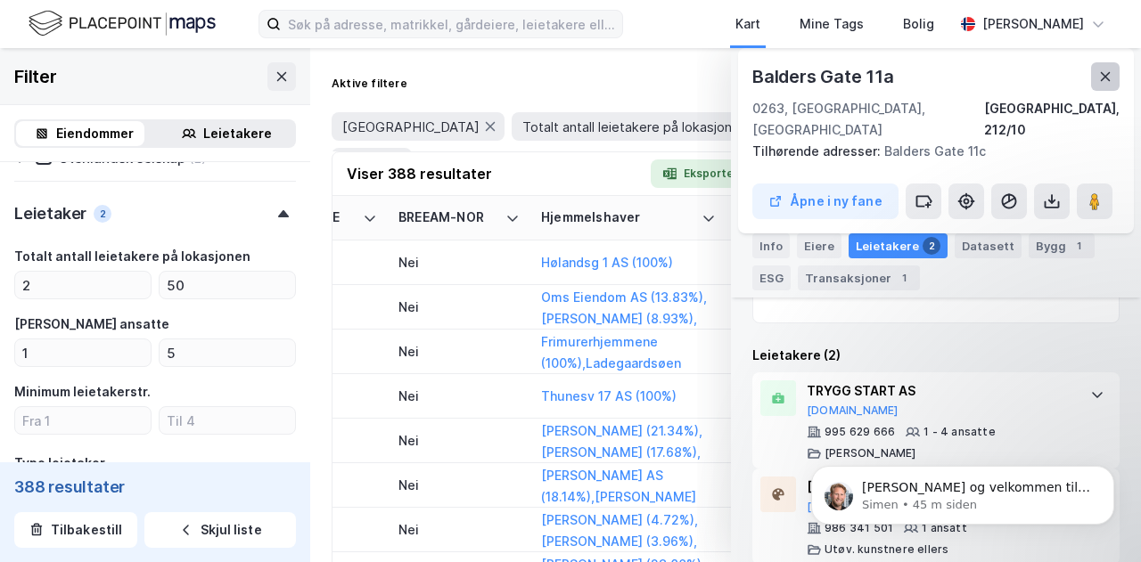
click at [1109, 76] on icon at bounding box center [1105, 77] width 14 height 14
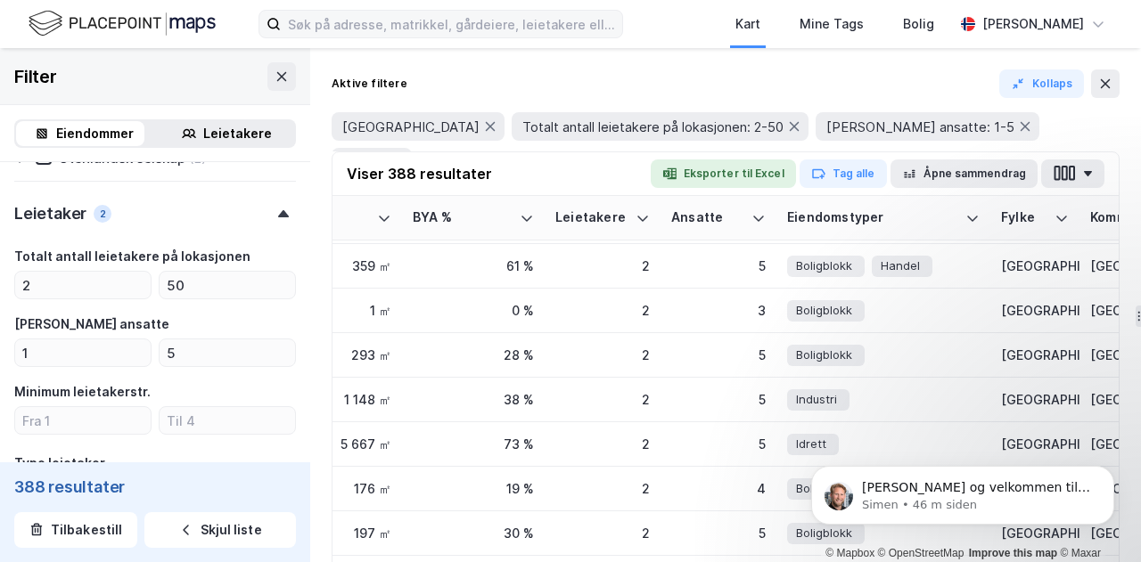
scroll to position [2982, 987]
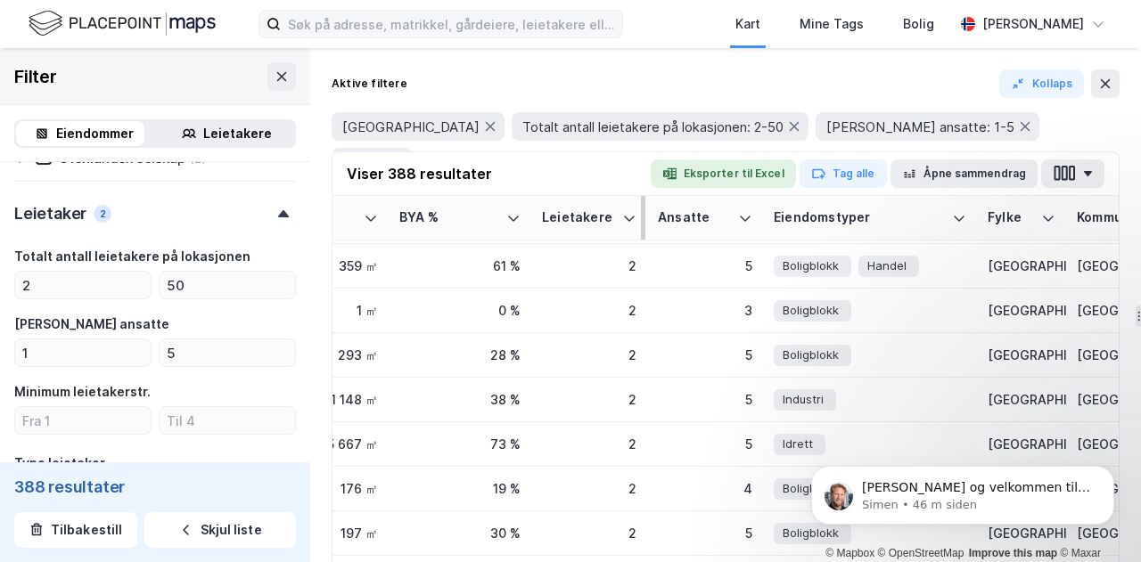
click at [602, 209] on div "Leietakere" at bounding box center [578, 217] width 73 height 17
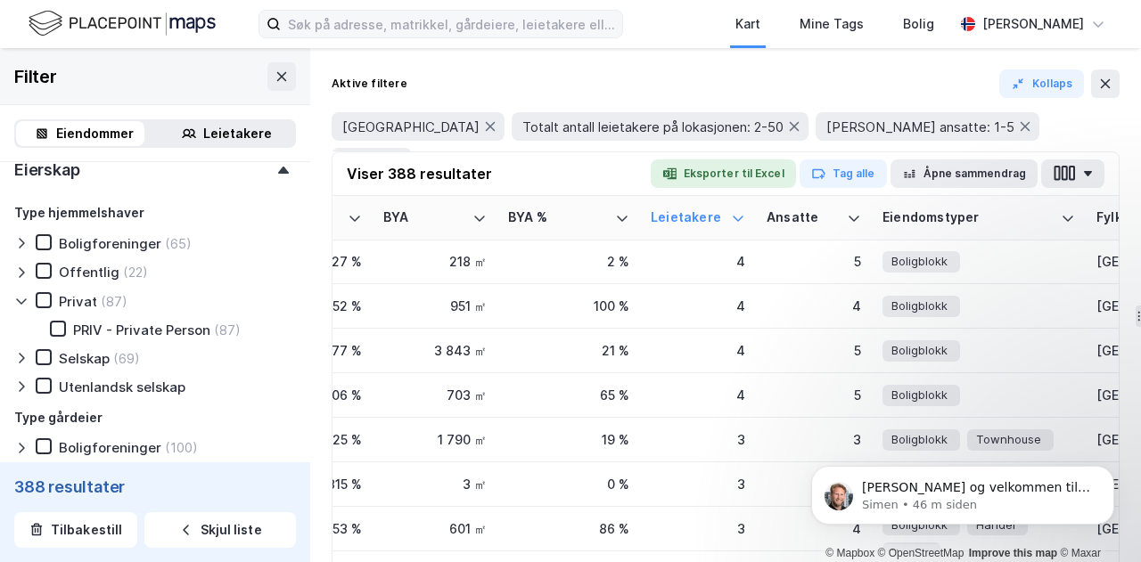
scroll to position [1295, 0]
click at [37, 299] on div at bounding box center [44, 299] width 16 height 16
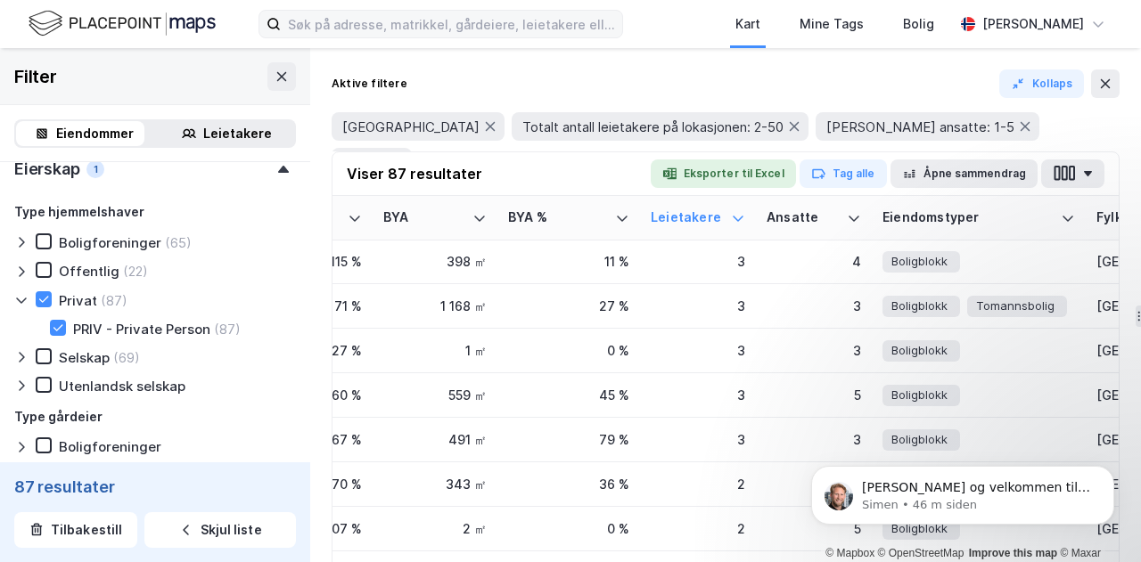
type input "Inkluder (87)"
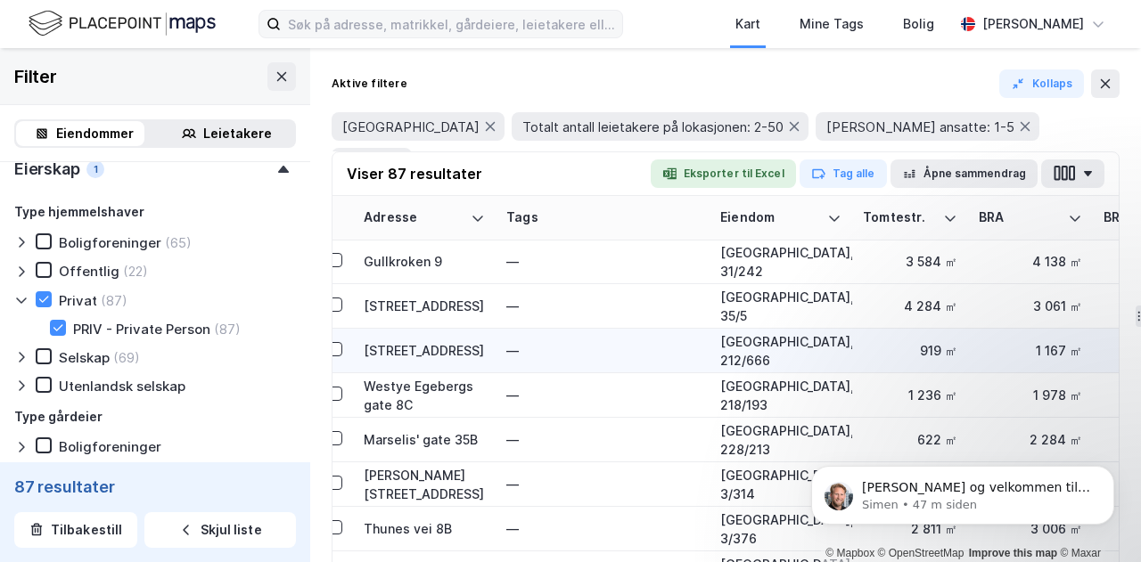
scroll to position [1, 0]
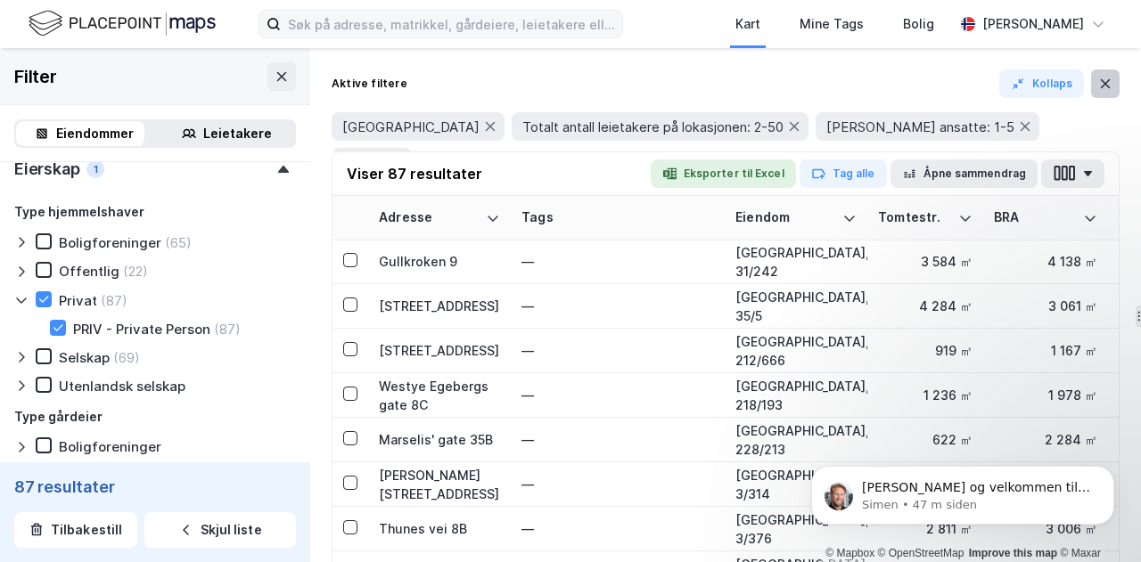
click at [1109, 83] on icon at bounding box center [1105, 84] width 14 height 14
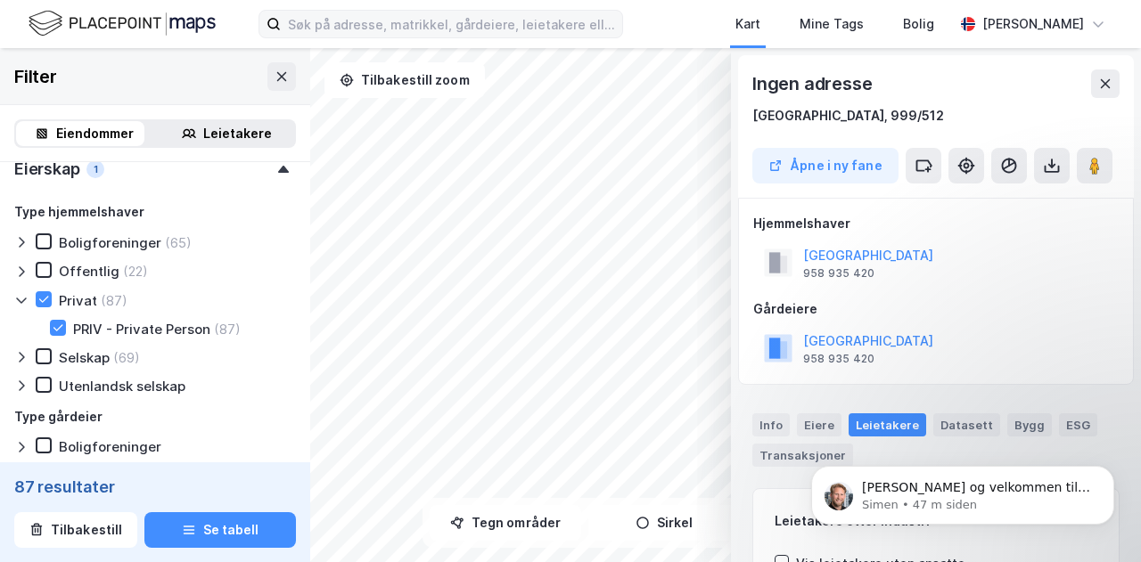
scroll to position [104, 0]
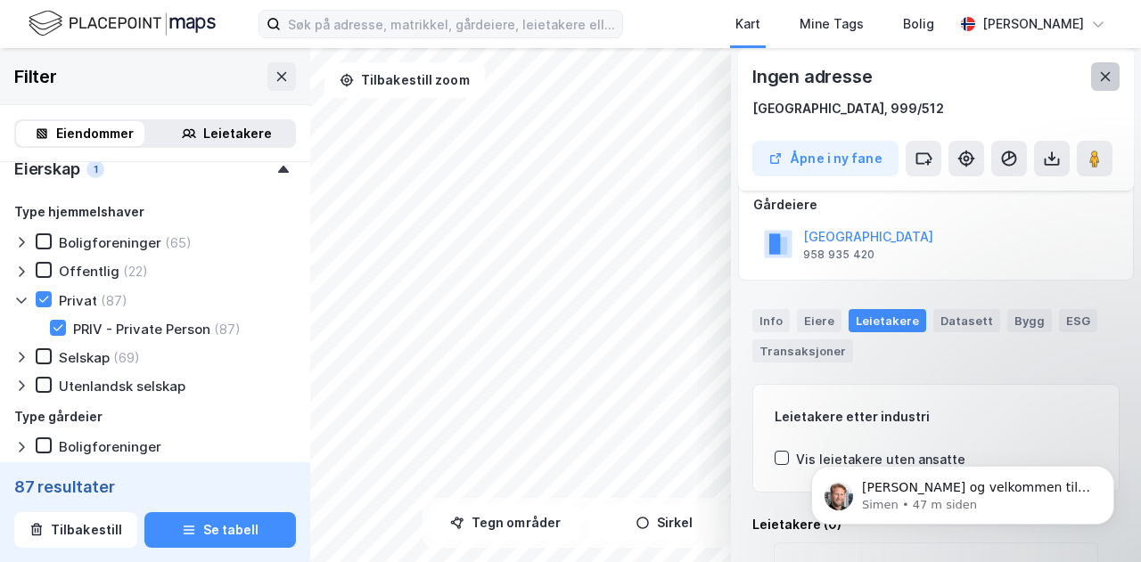
click at [1108, 78] on icon at bounding box center [1105, 77] width 14 height 14
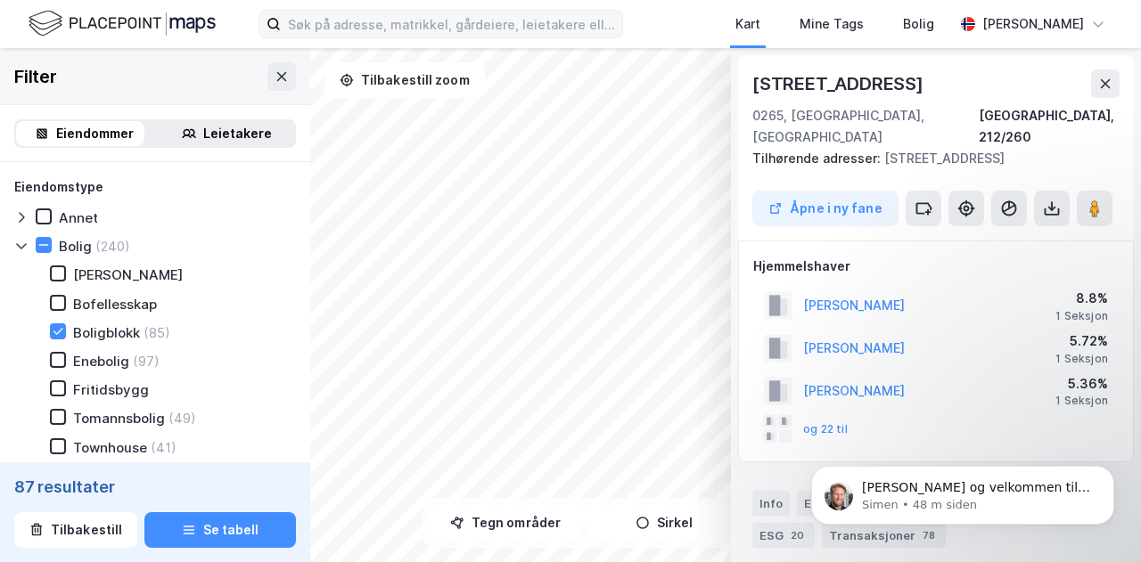
scroll to position [312, 0]
